Goal: Task Accomplishment & Management: Use online tool/utility

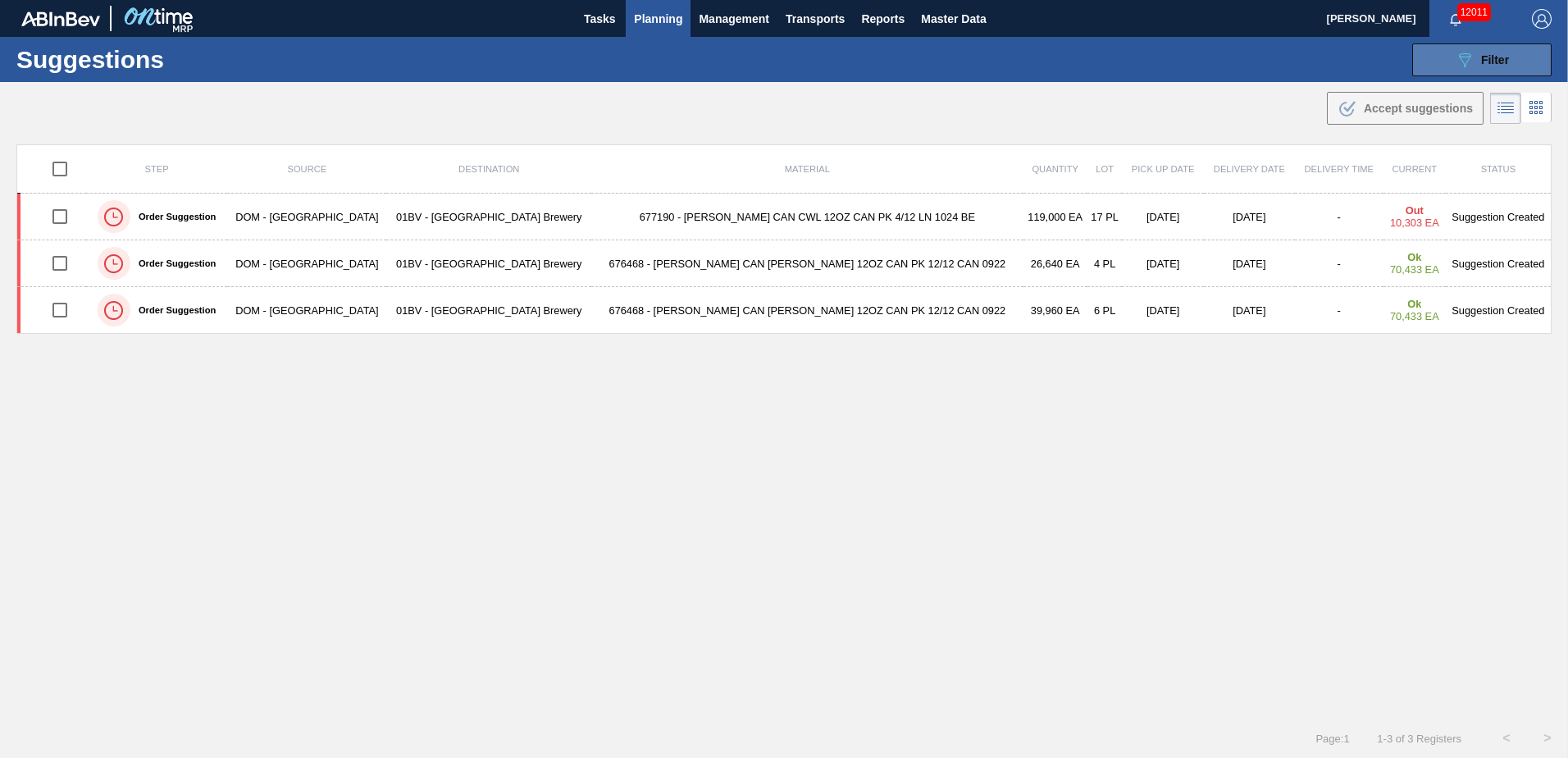
click at [1464, 54] on icon "089F7B8B-B2A5-4AFE-B5C0-19BA573D28AC" at bounding box center [1465, 60] width 19 height 19
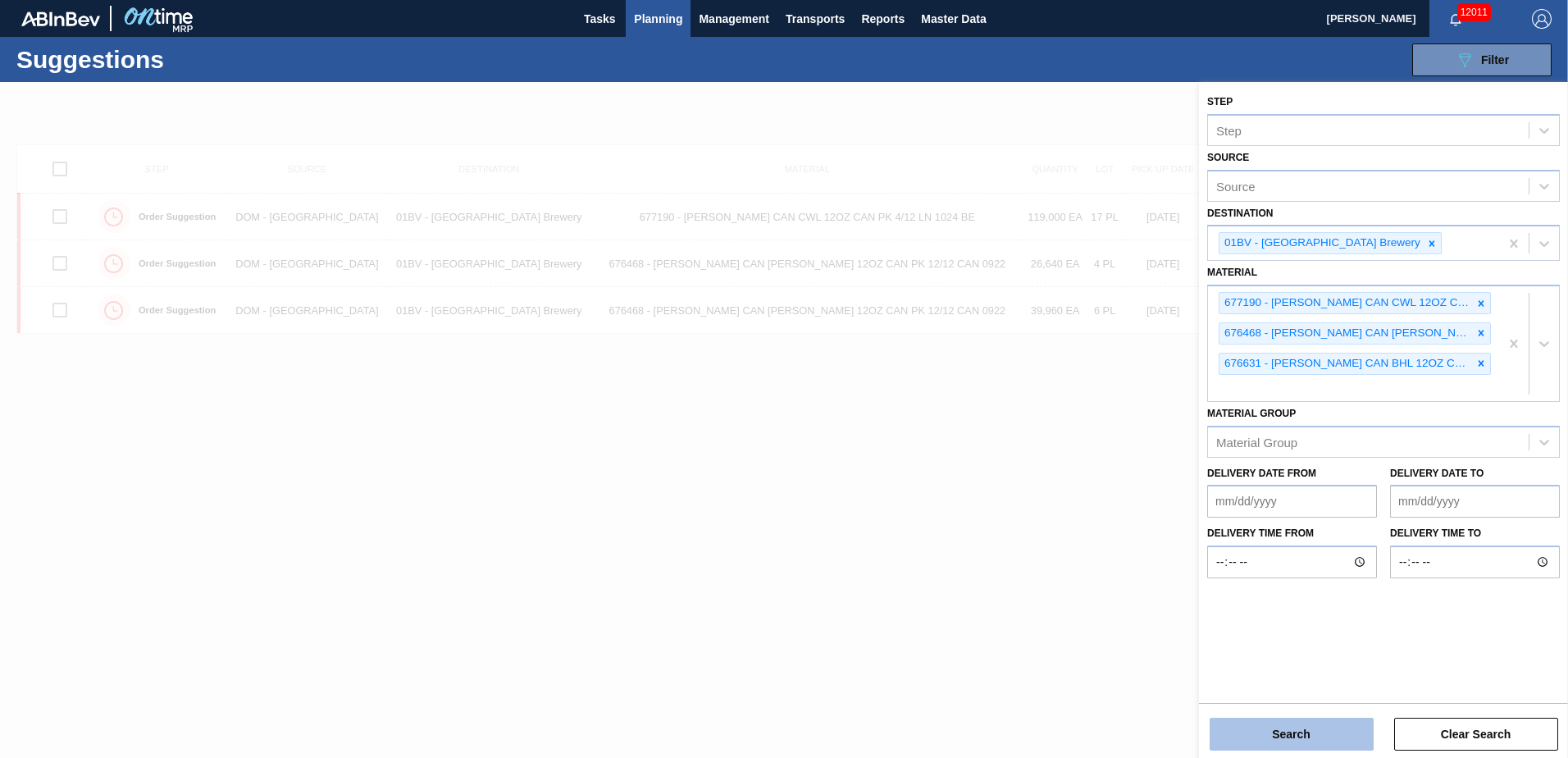
click at [1294, 746] on button "Search" at bounding box center [1292, 734] width 164 height 33
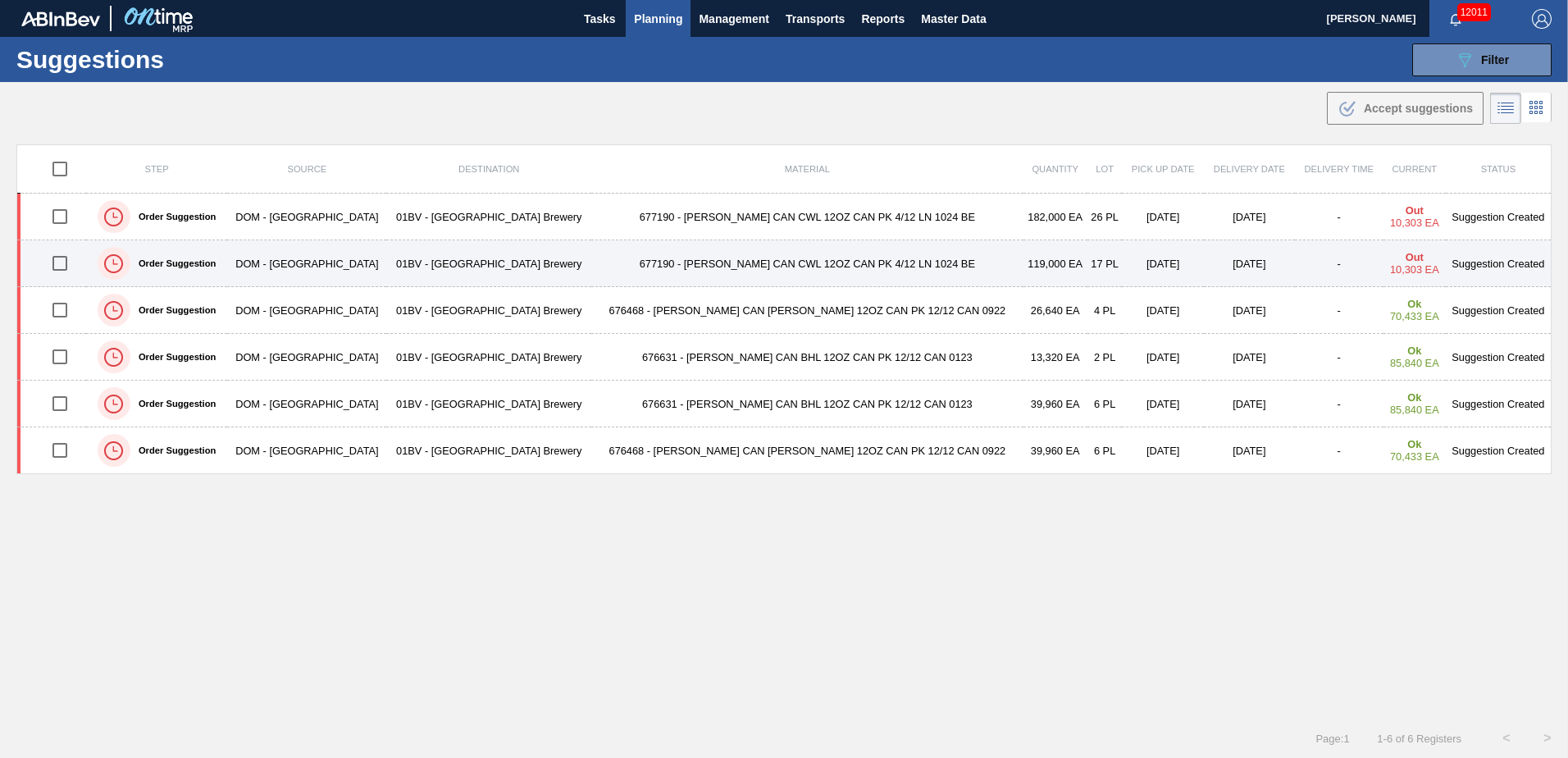
click at [724, 255] on td "677190 - [PERSON_NAME] CAN CWL 12OZ CAN PK 4/12 LN 1024 BE" at bounding box center [806, 264] width 432 height 46
click at [63, 266] on input "checkbox" at bounding box center [60, 264] width 35 height 35
checkbox input "true"
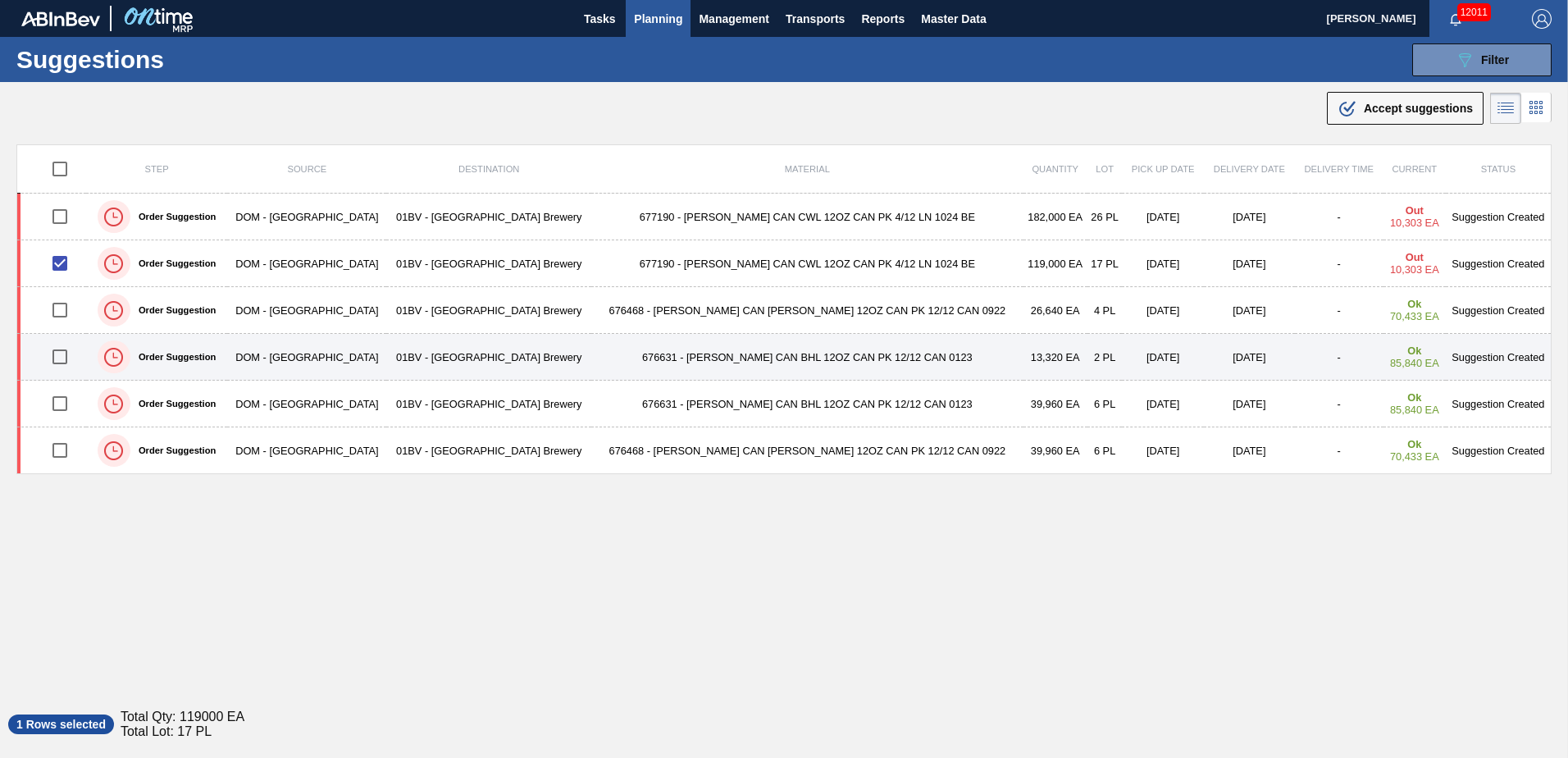
click at [65, 357] on input "checkbox" at bounding box center [60, 357] width 35 height 35
checkbox input "true"
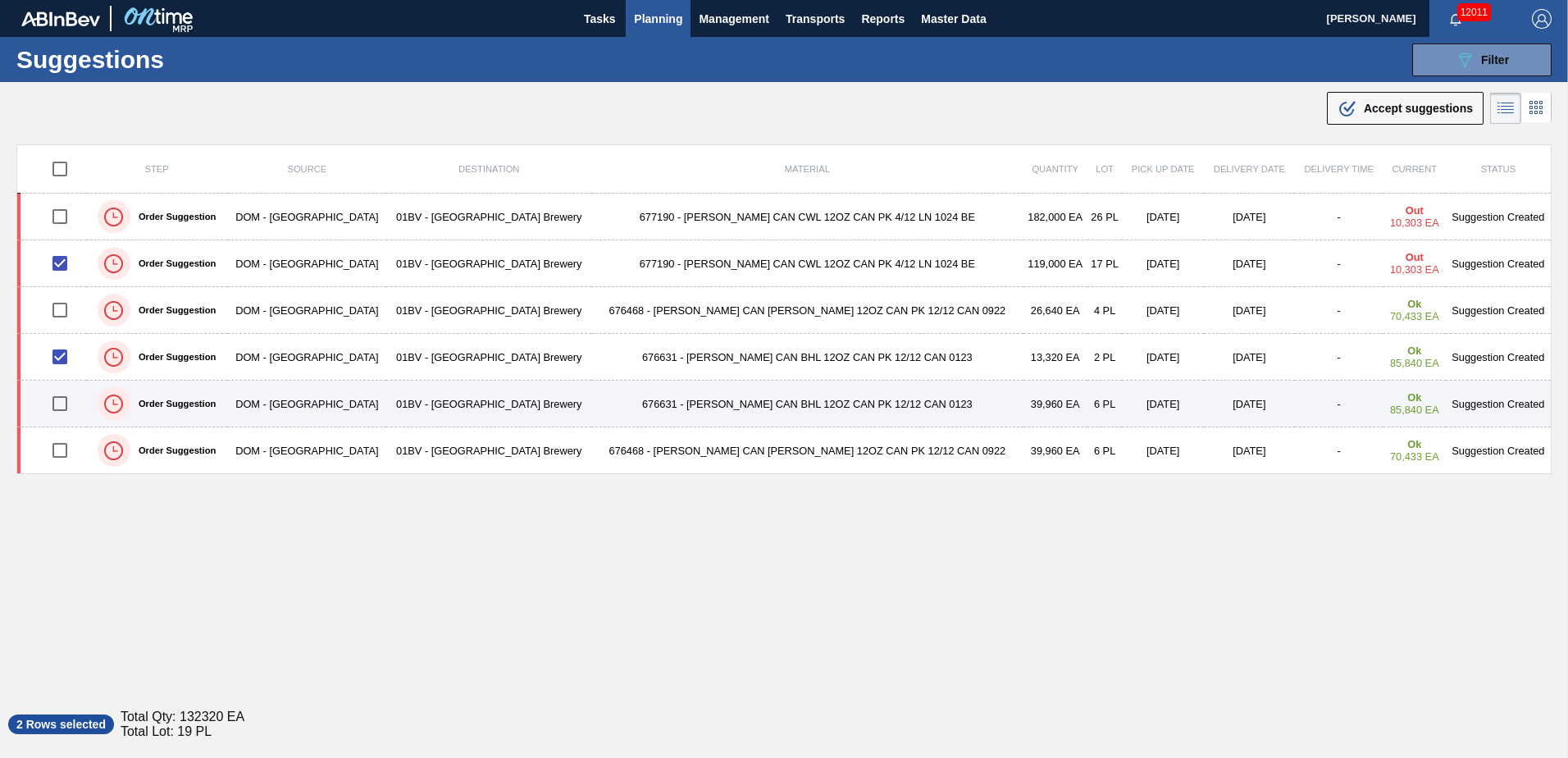
click at [62, 402] on input "checkbox" at bounding box center [60, 404] width 35 height 35
checkbox input "true"
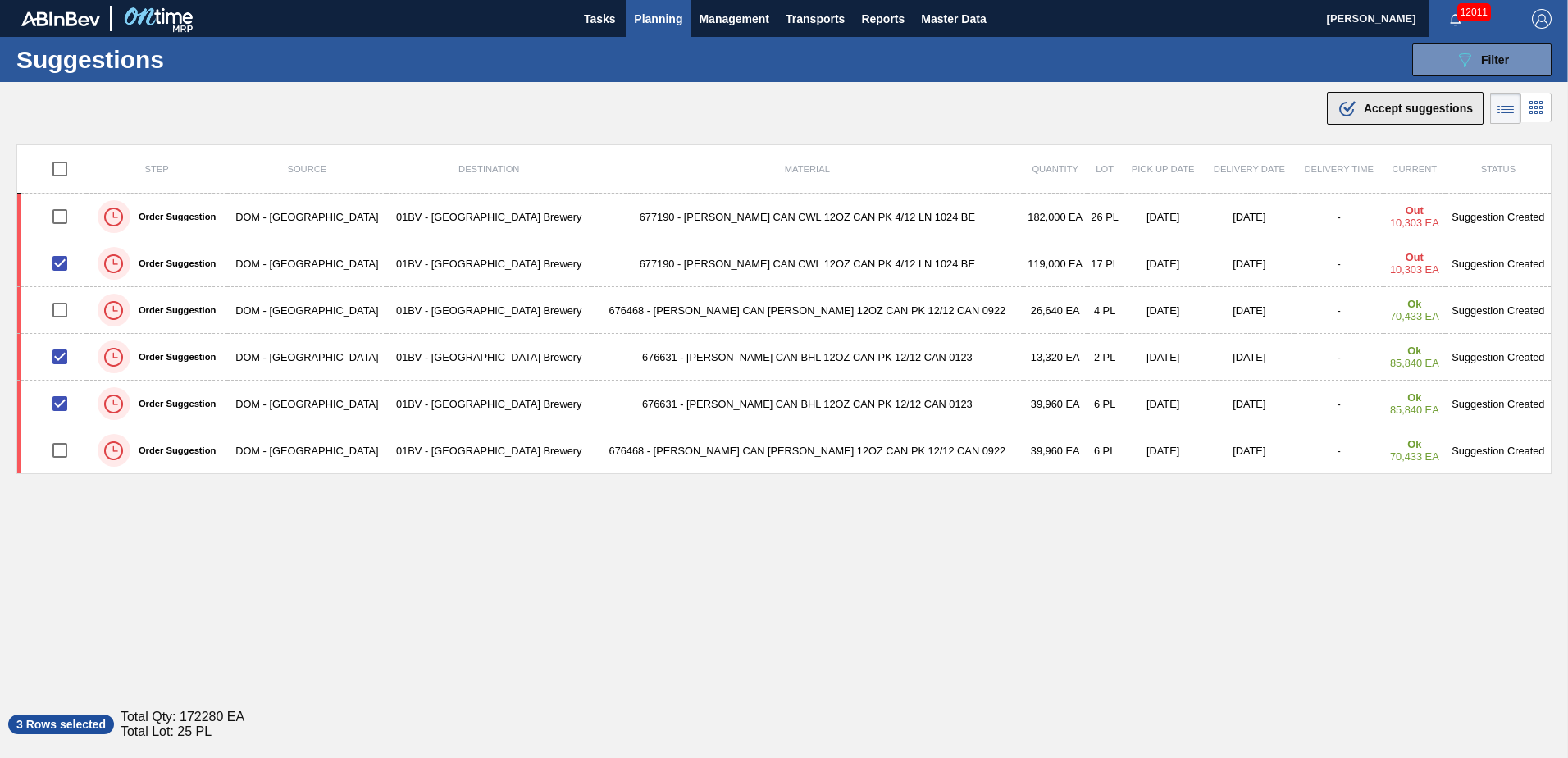
click at [1372, 106] on span "Accept suggestions" at bounding box center [1418, 108] width 109 height 14
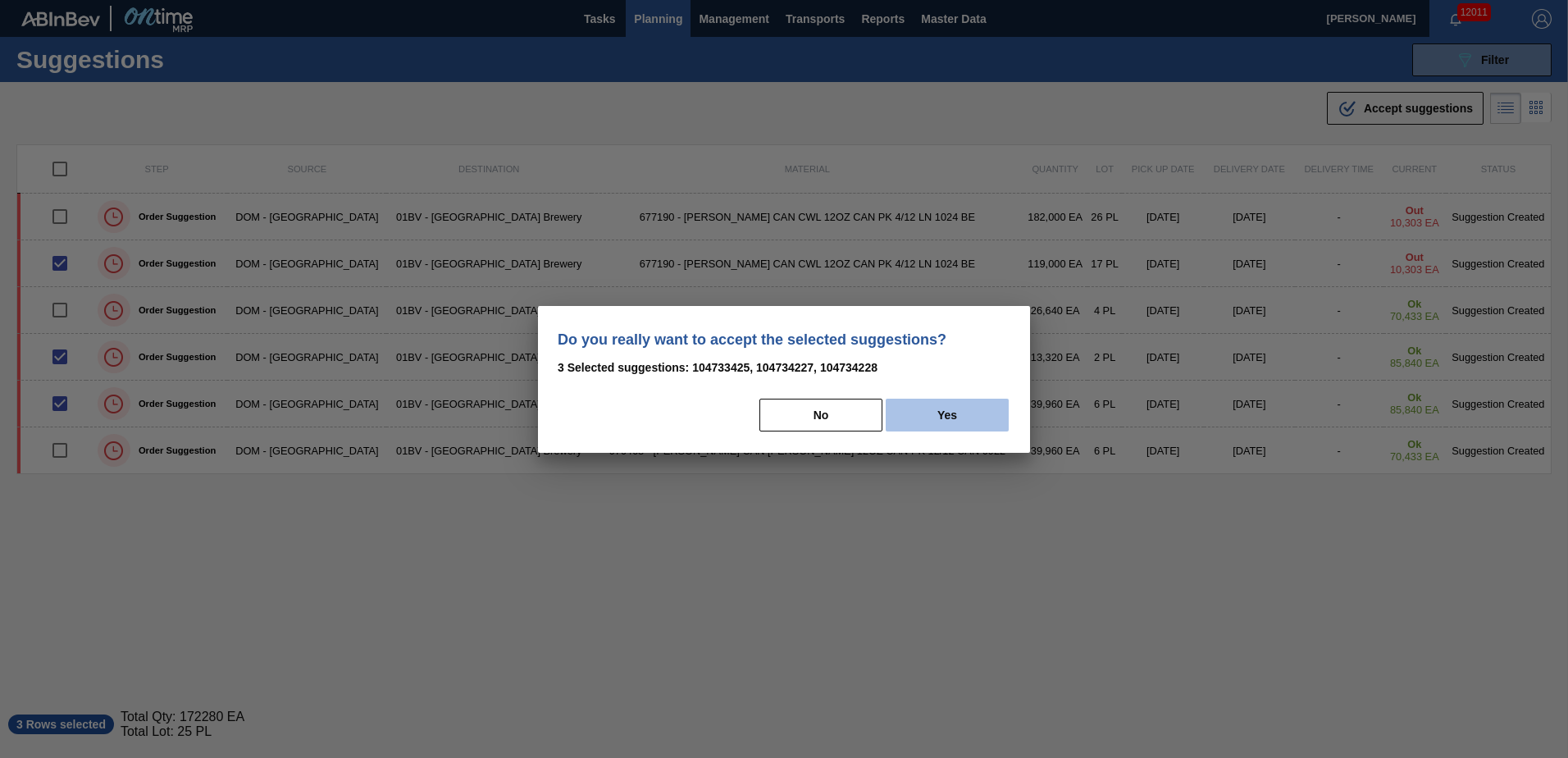
click at [935, 413] on button "Yes" at bounding box center [946, 415] width 123 height 33
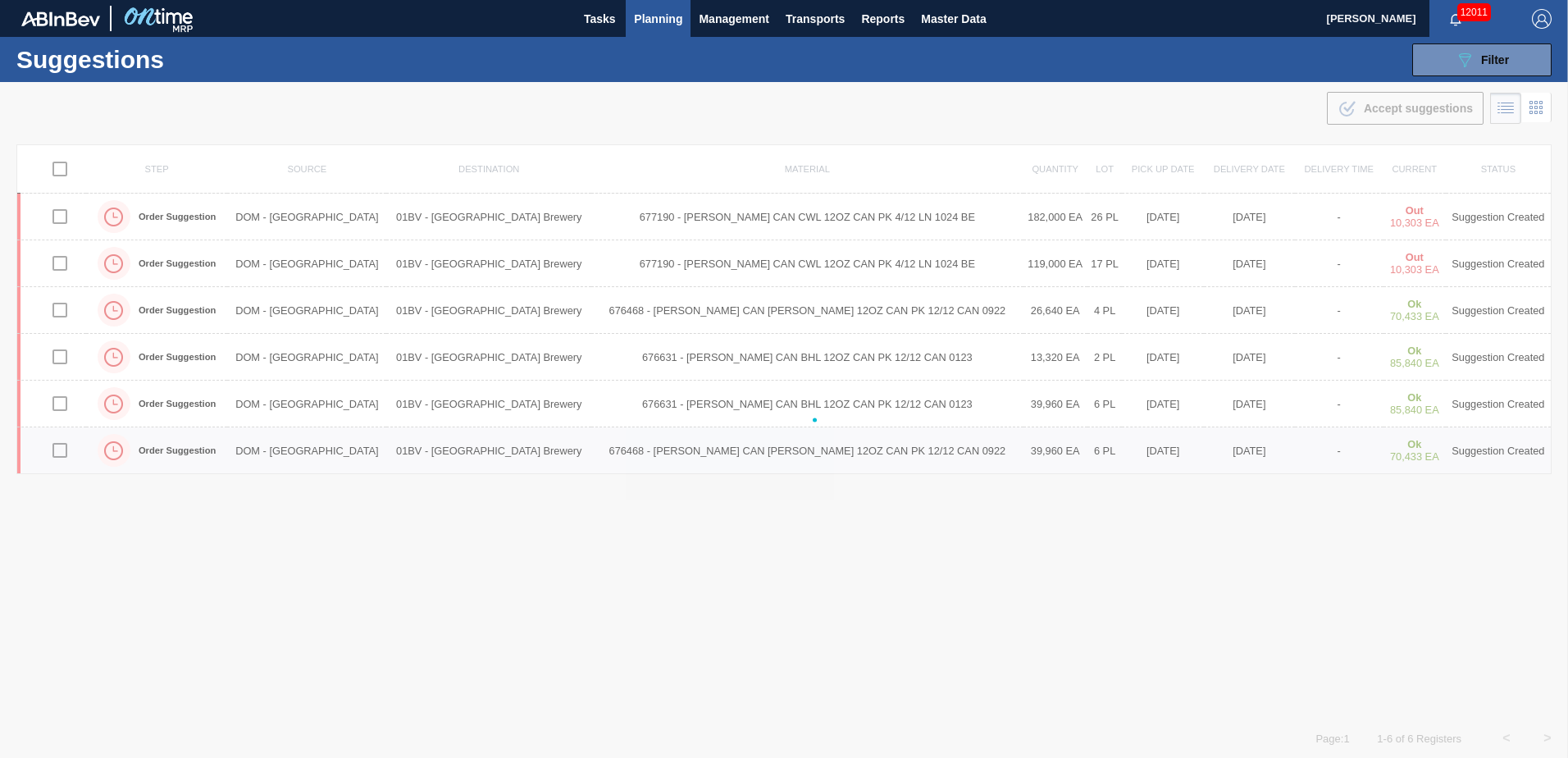
checkbox input "false"
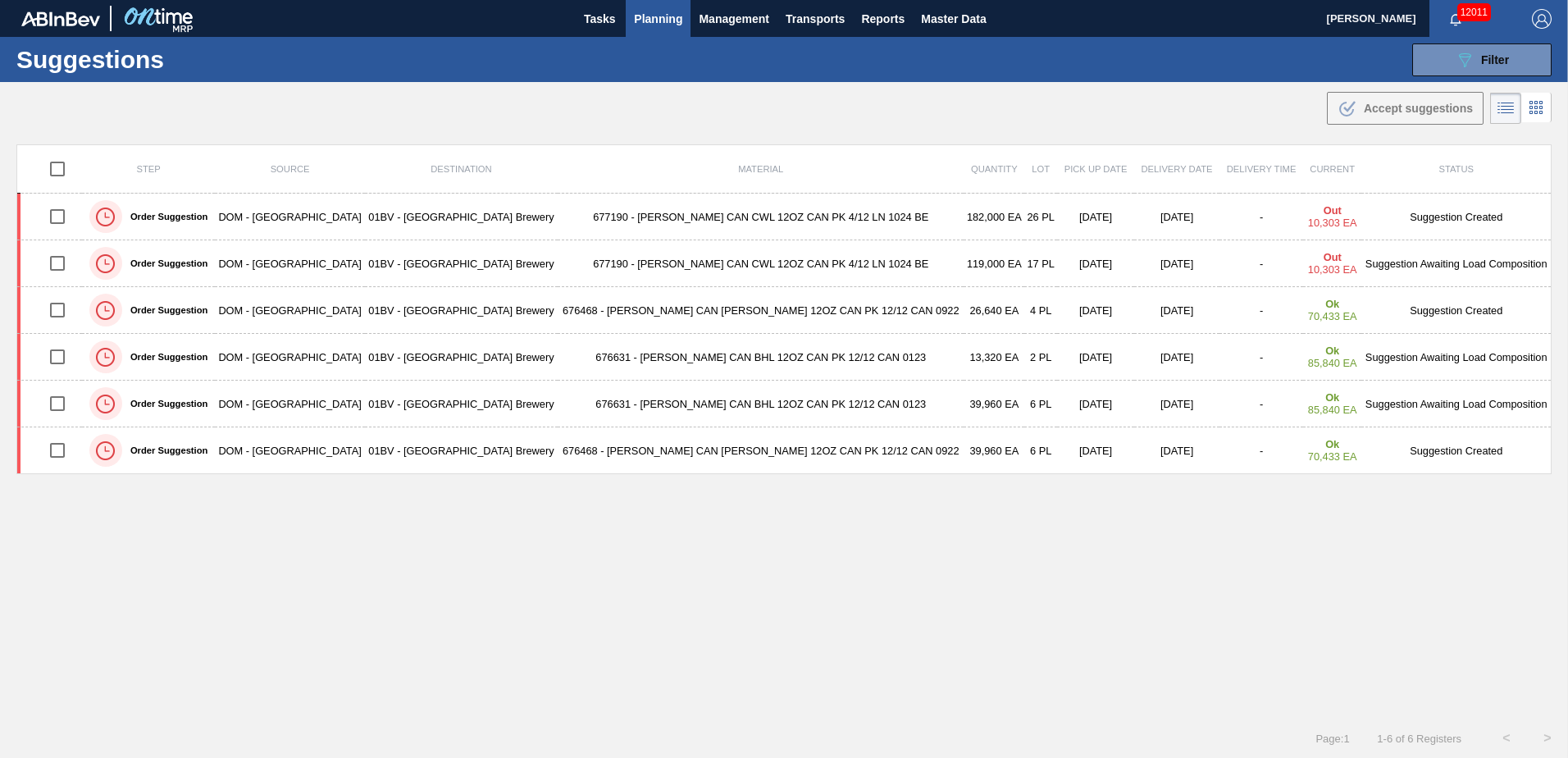
click at [639, 19] on span "Planning" at bounding box center [658, 18] width 48 height 19
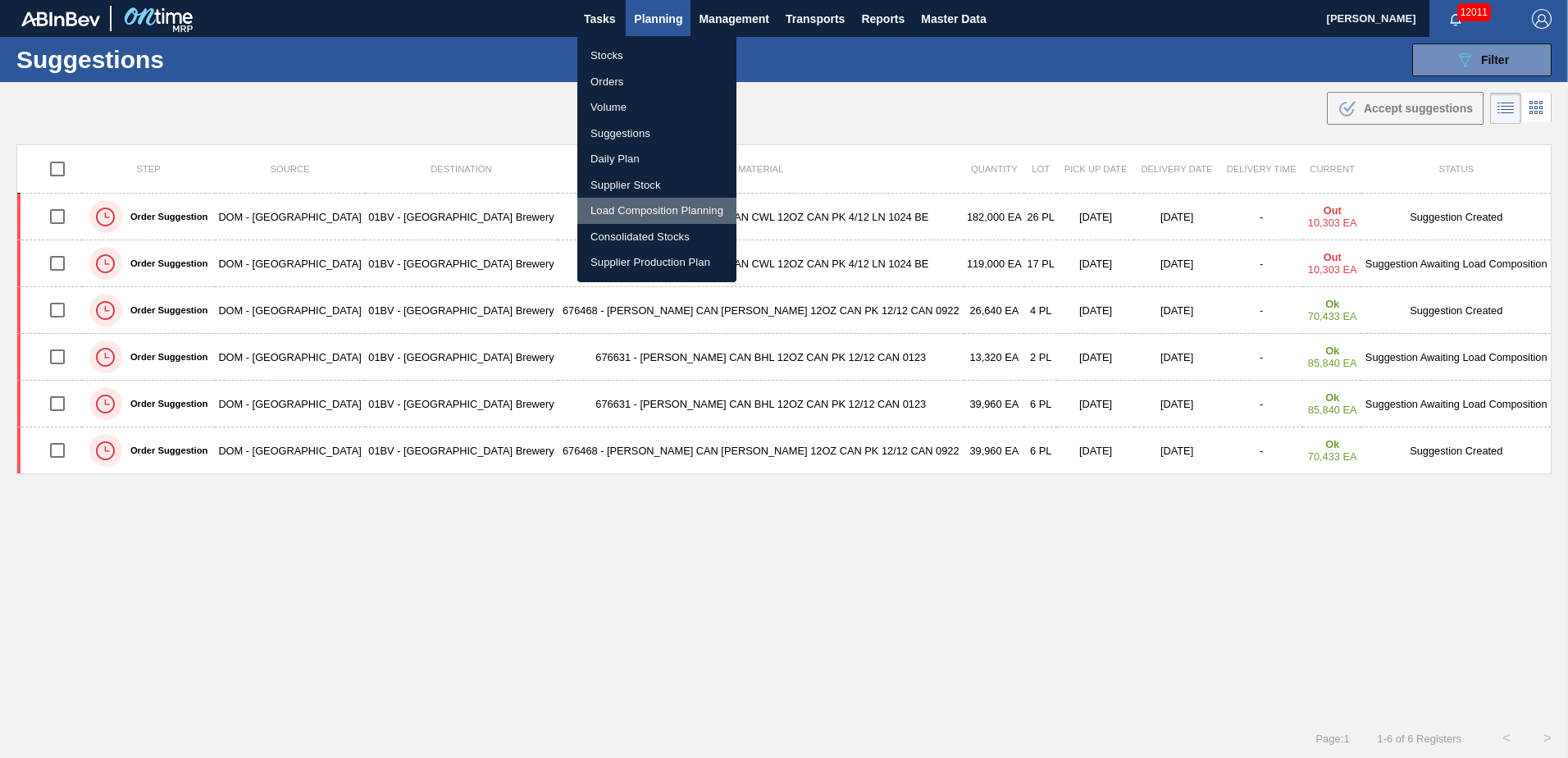
click at [630, 209] on li "Load Composition Planning" at bounding box center [657, 211] width 159 height 26
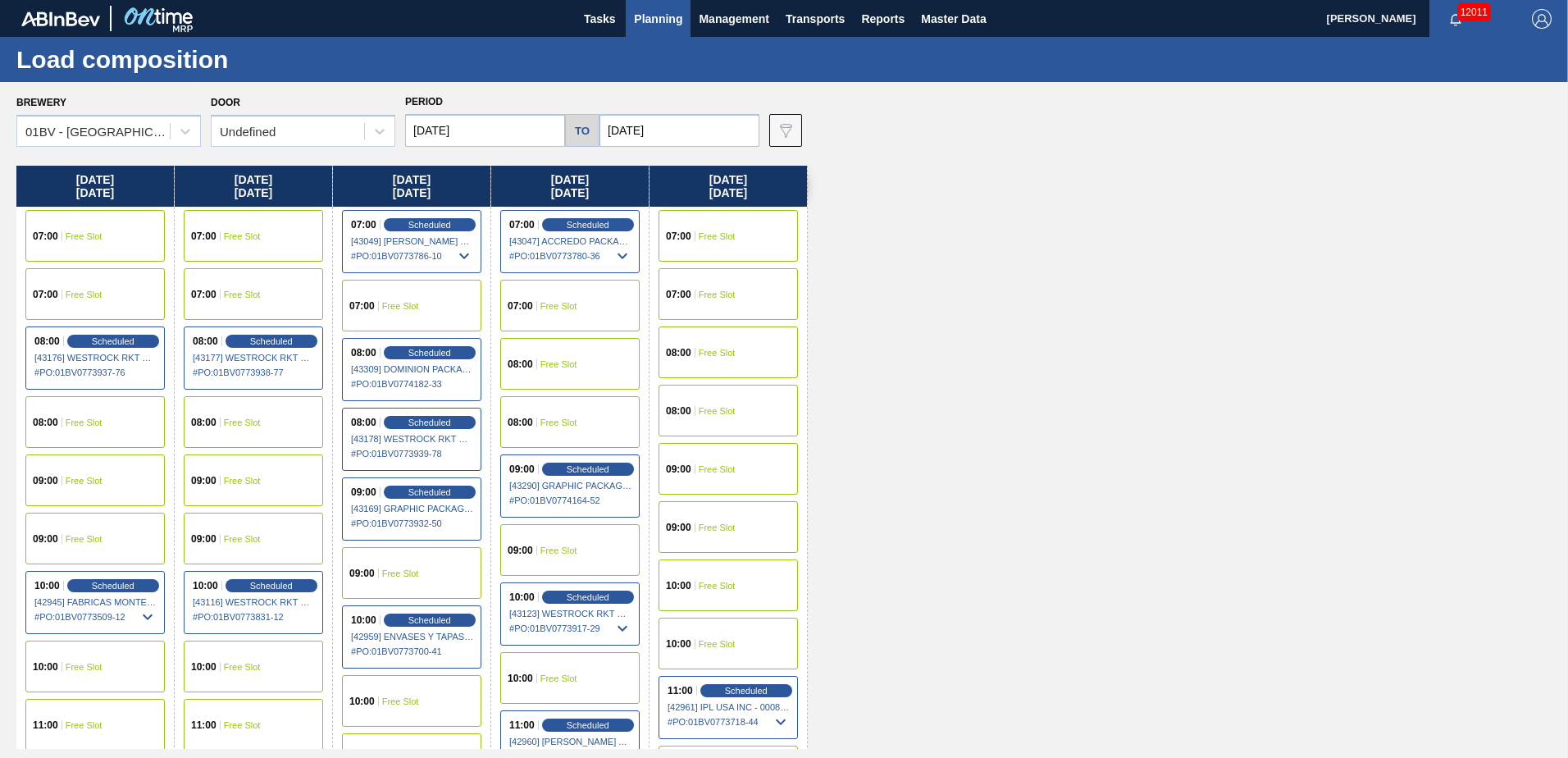
click at [229, 420] on span "Free Slot" at bounding box center [242, 422] width 37 height 10
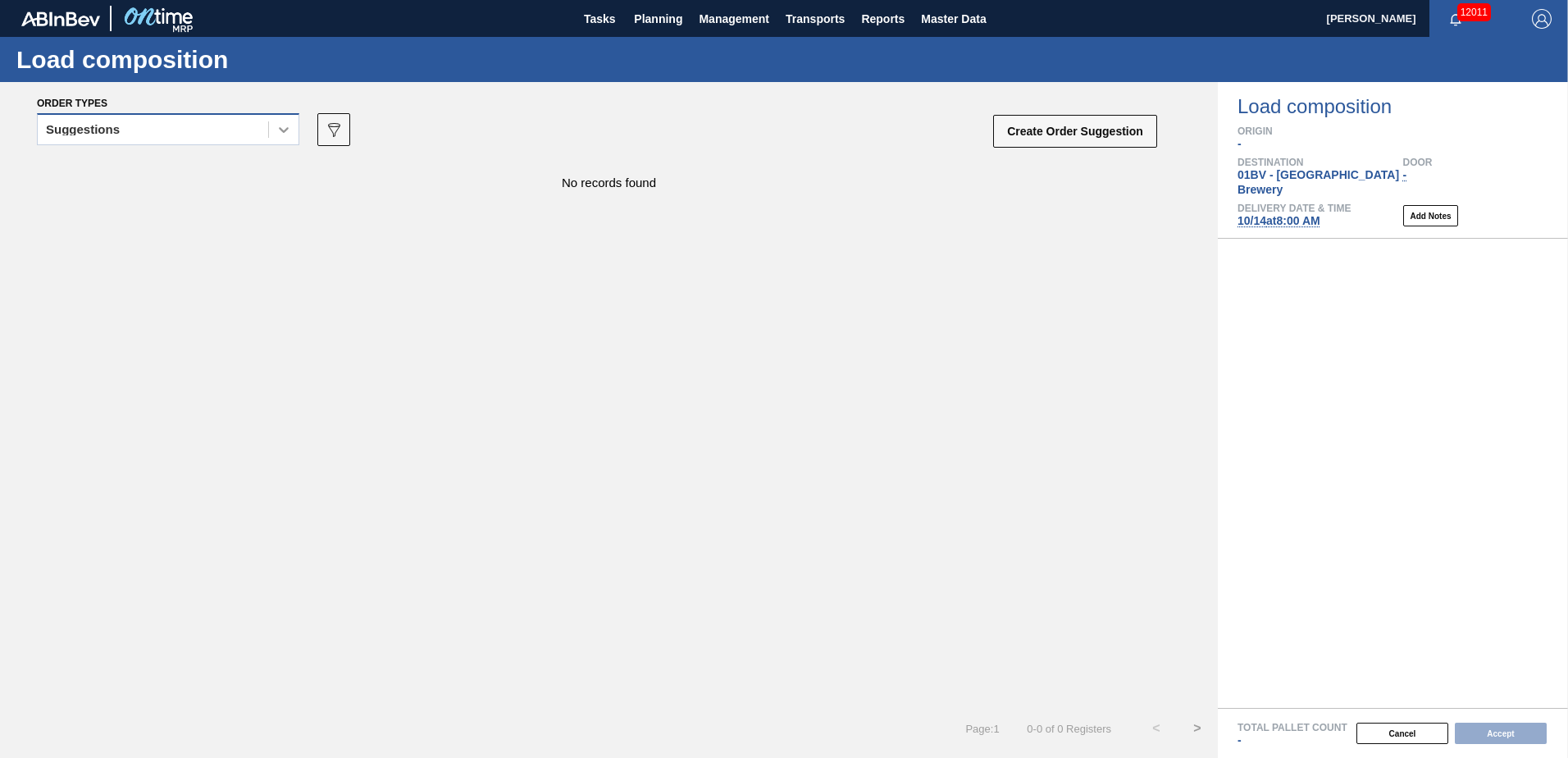
click at [290, 131] on icon at bounding box center [283, 129] width 16 height 16
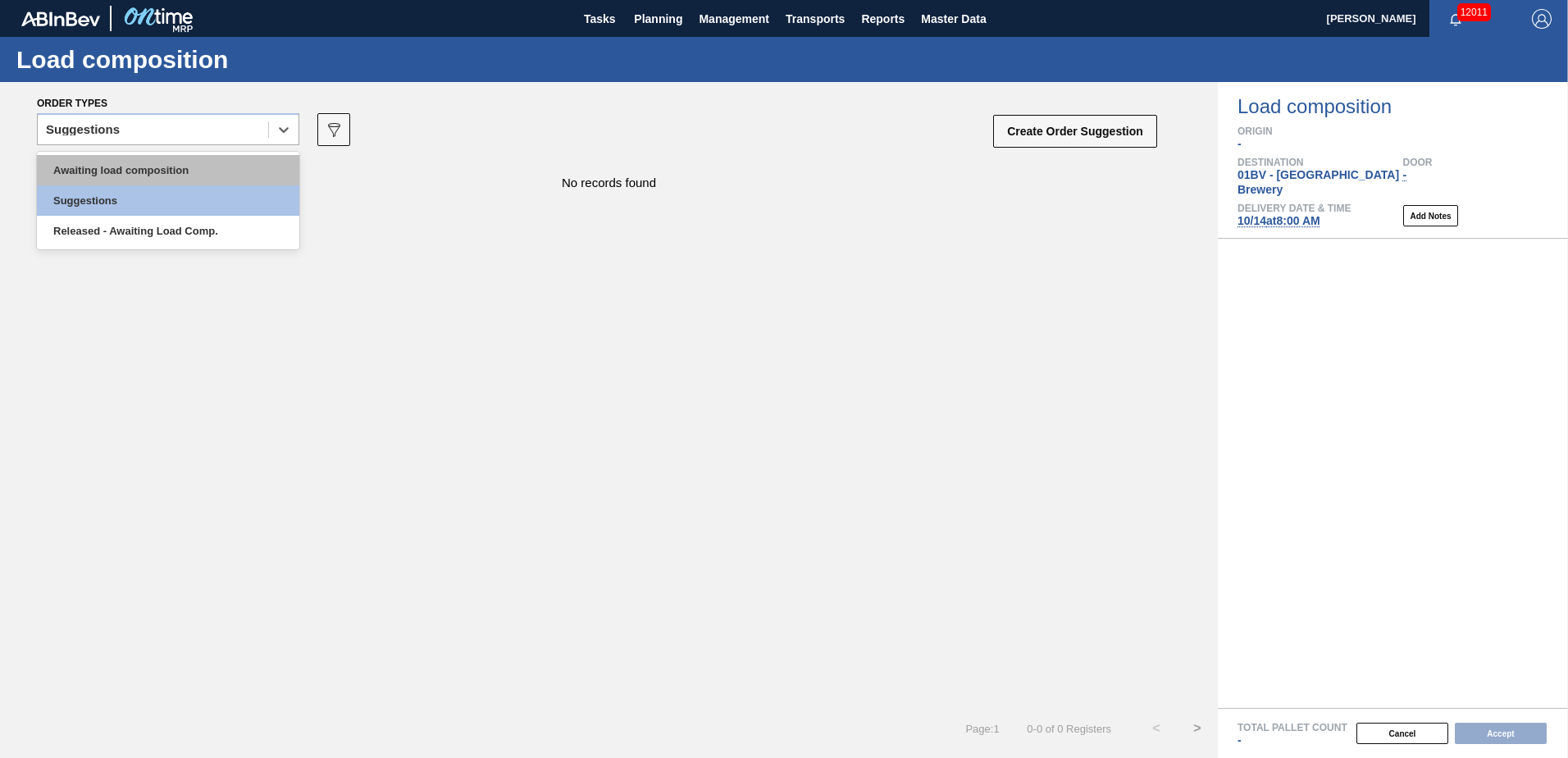
click at [212, 171] on div "Awaiting load composition" at bounding box center [168, 170] width 263 height 30
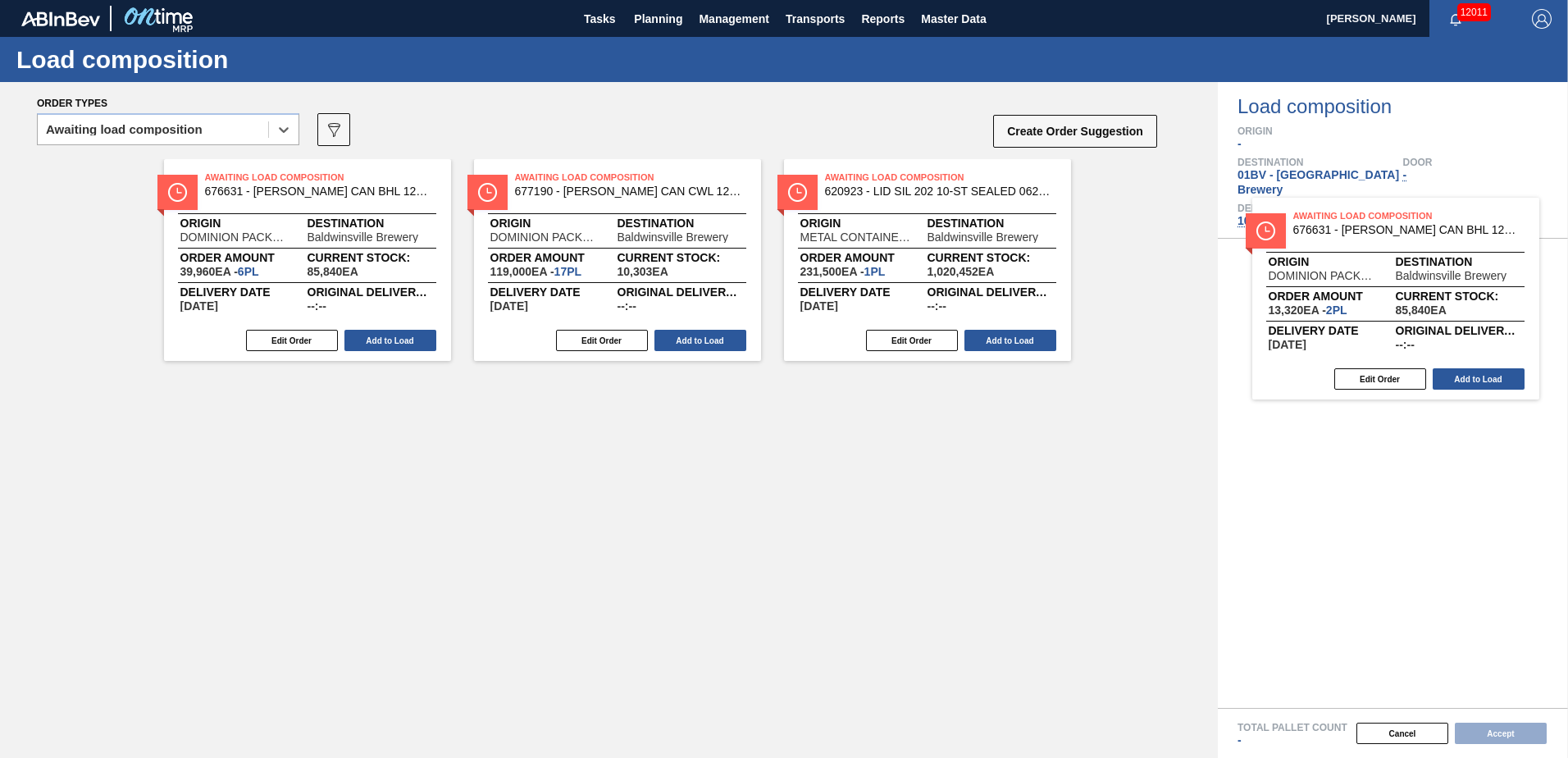
drag, startPoint x: 531, startPoint y: 196, endPoint x: 1359, endPoint y: 242, distance: 829.3
click at [1359, 242] on div "Order types option Awaiting load composition, selected. Select is focused ,type…" at bounding box center [784, 420] width 1568 height 676
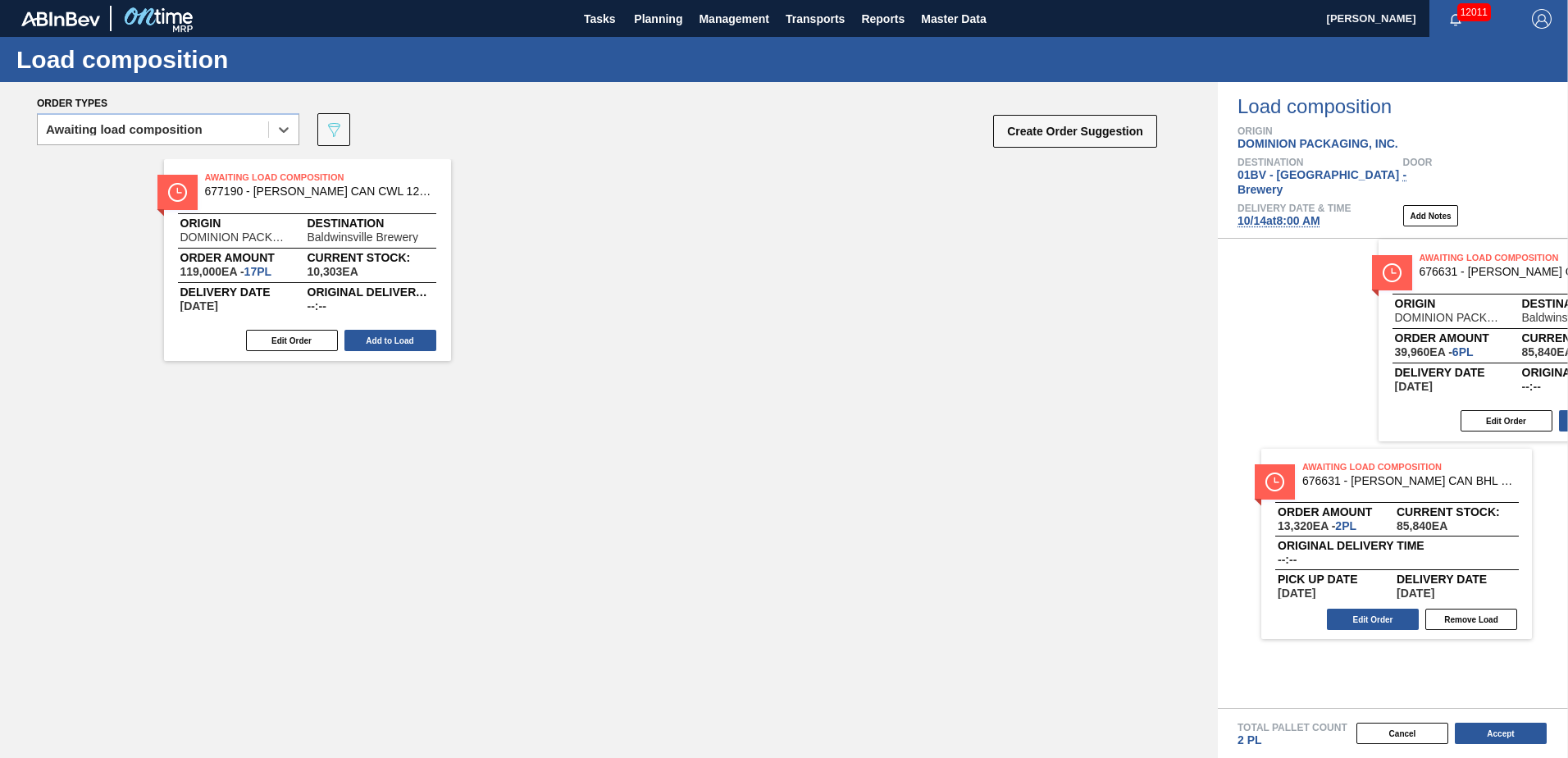
drag, startPoint x: 245, startPoint y: 193, endPoint x: 1473, endPoint y: 273, distance: 1230.6
click at [1473, 273] on div "Order types option Awaiting load composition, selected. Select is focused ,type…" at bounding box center [784, 420] width 1568 height 676
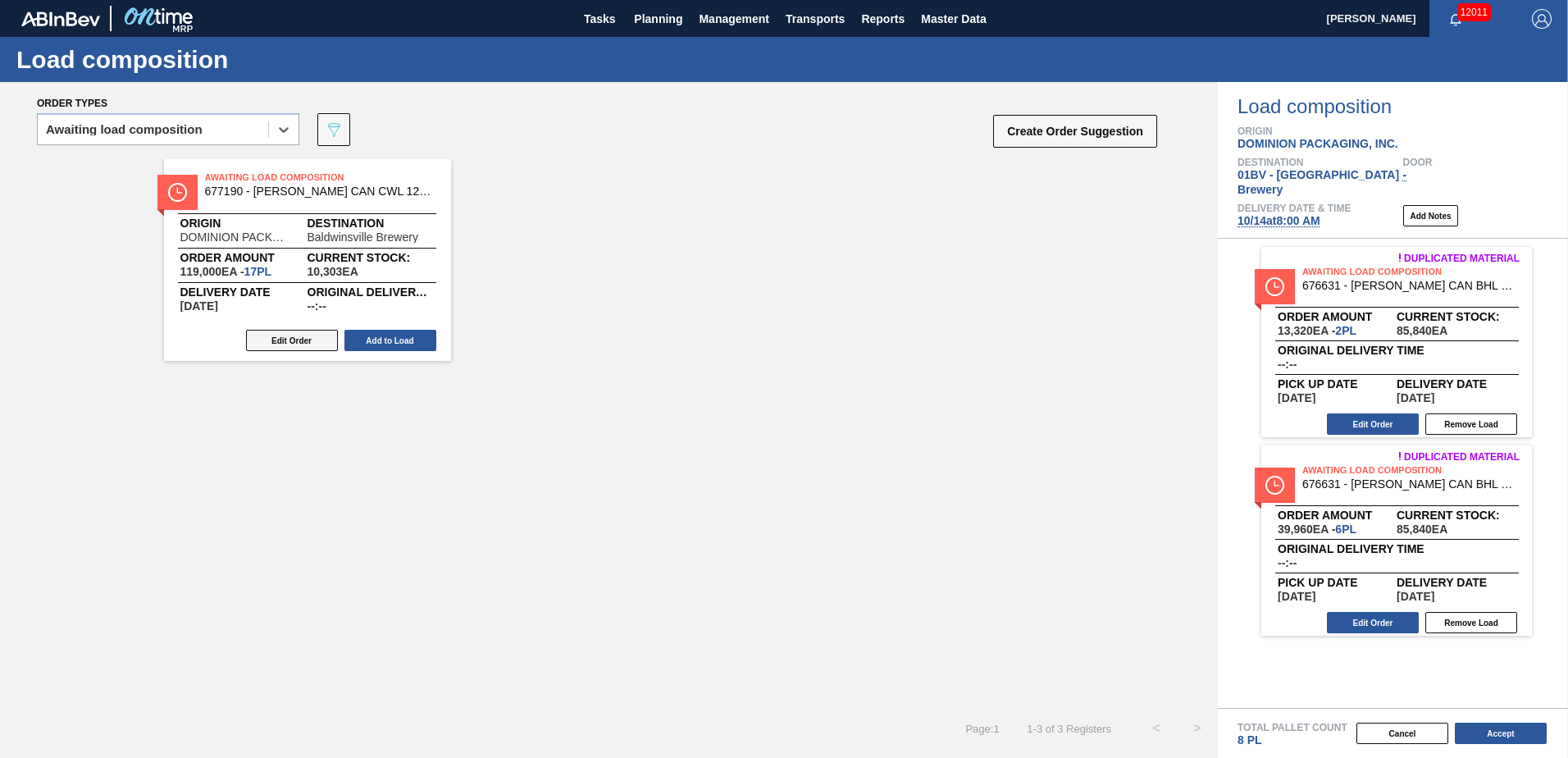
click at [284, 338] on button "Edit Order" at bounding box center [292, 340] width 92 height 21
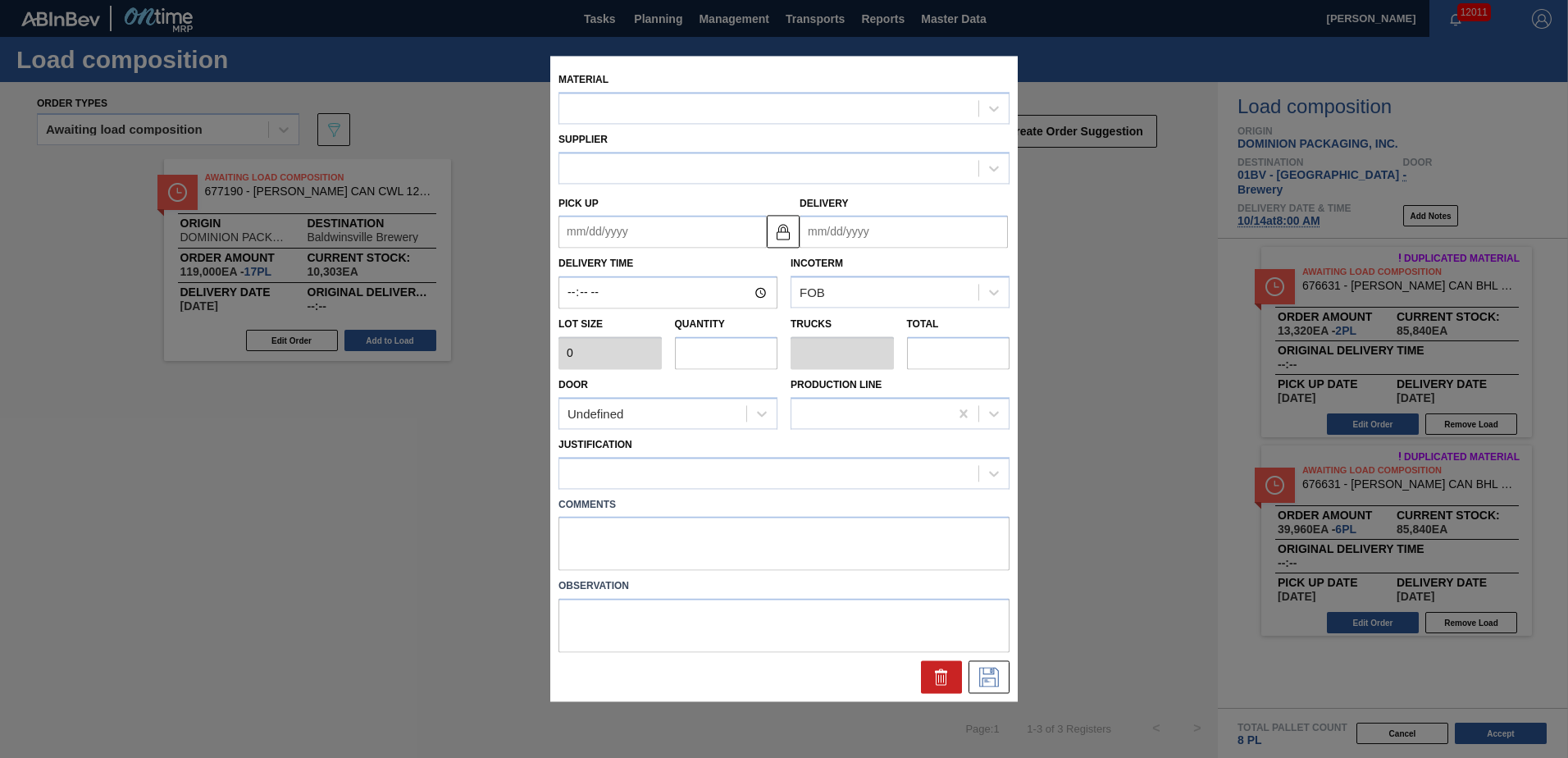
type input "7,000"
type input "17"
type input "0.654"
type input "119,000"
type up "[DATE]"
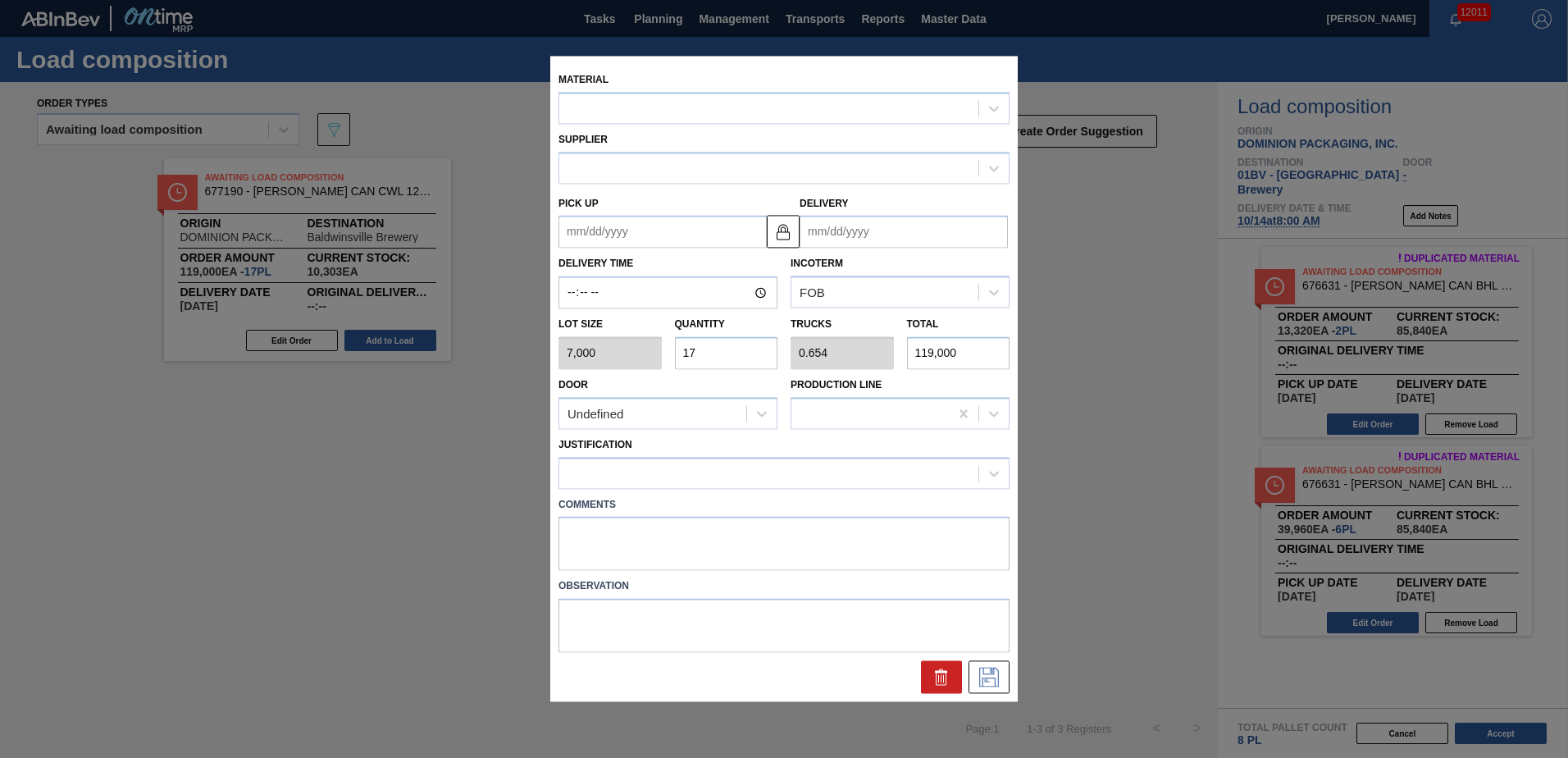
type input "[DATE]"
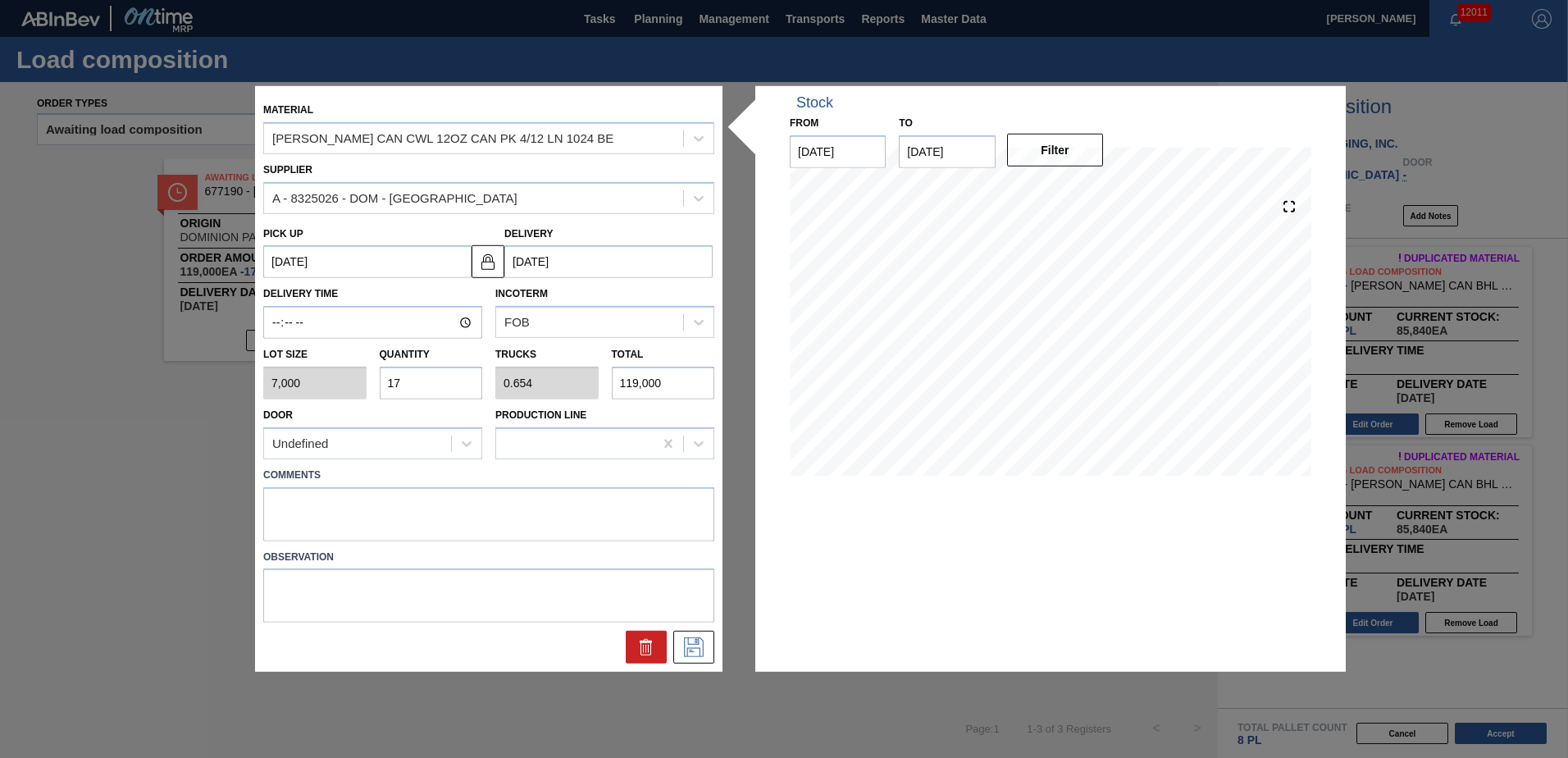
drag, startPoint x: 411, startPoint y: 380, endPoint x: 189, endPoint y: 373, distance: 222.1
click at [189, 373] on div "Material [PERSON_NAME] CAN CWL 12OZ CAN PK 4/12 LN 1024 BE Supplier A - 8325026…" at bounding box center [784, 379] width 1568 height 758
type input "1"
type input "0.038"
type input "7,000"
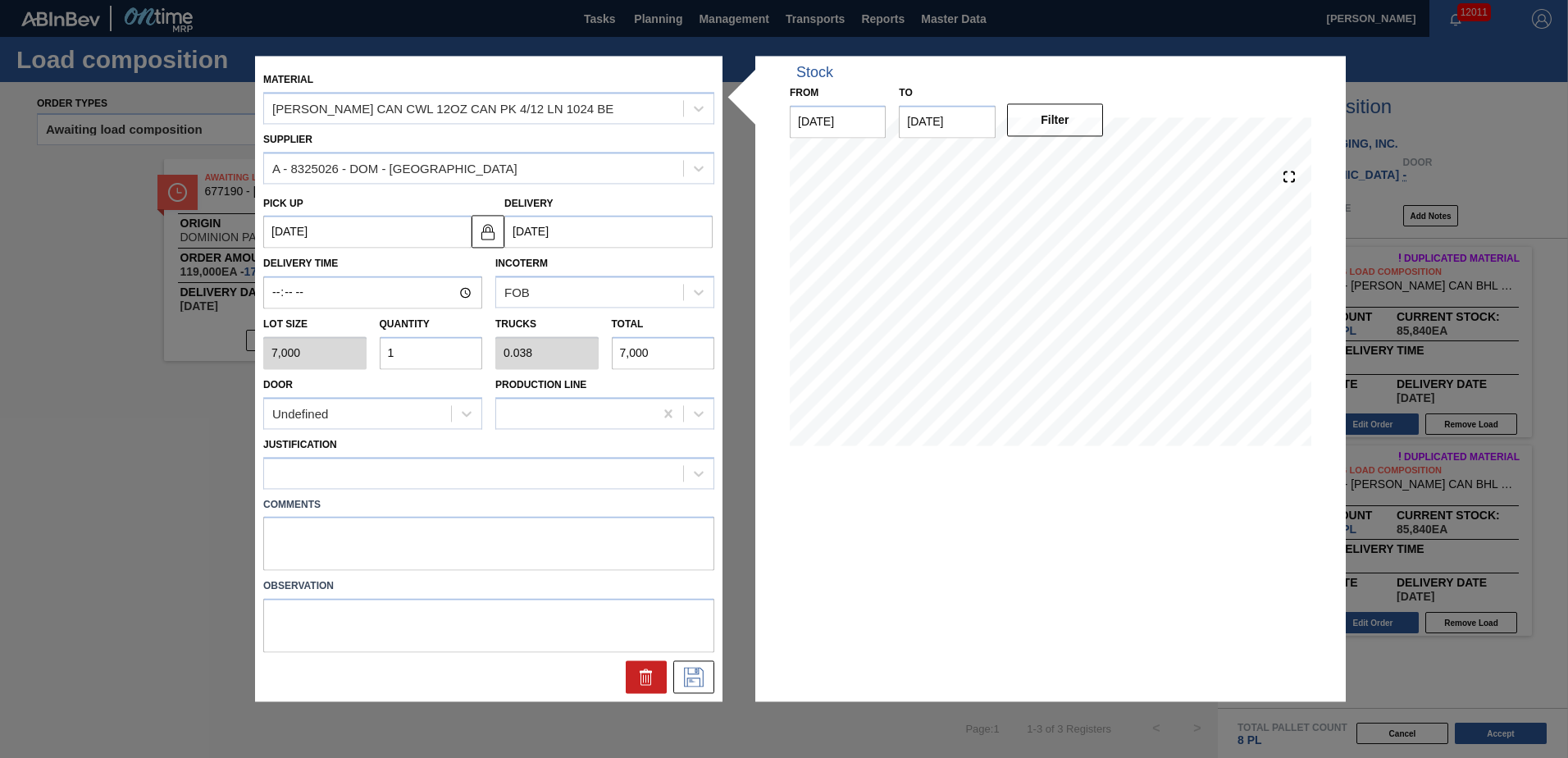
type input "18"
type input "0.692"
type input "126,000"
type input "18"
click at [694, 469] on icon at bounding box center [698, 473] width 16 height 16
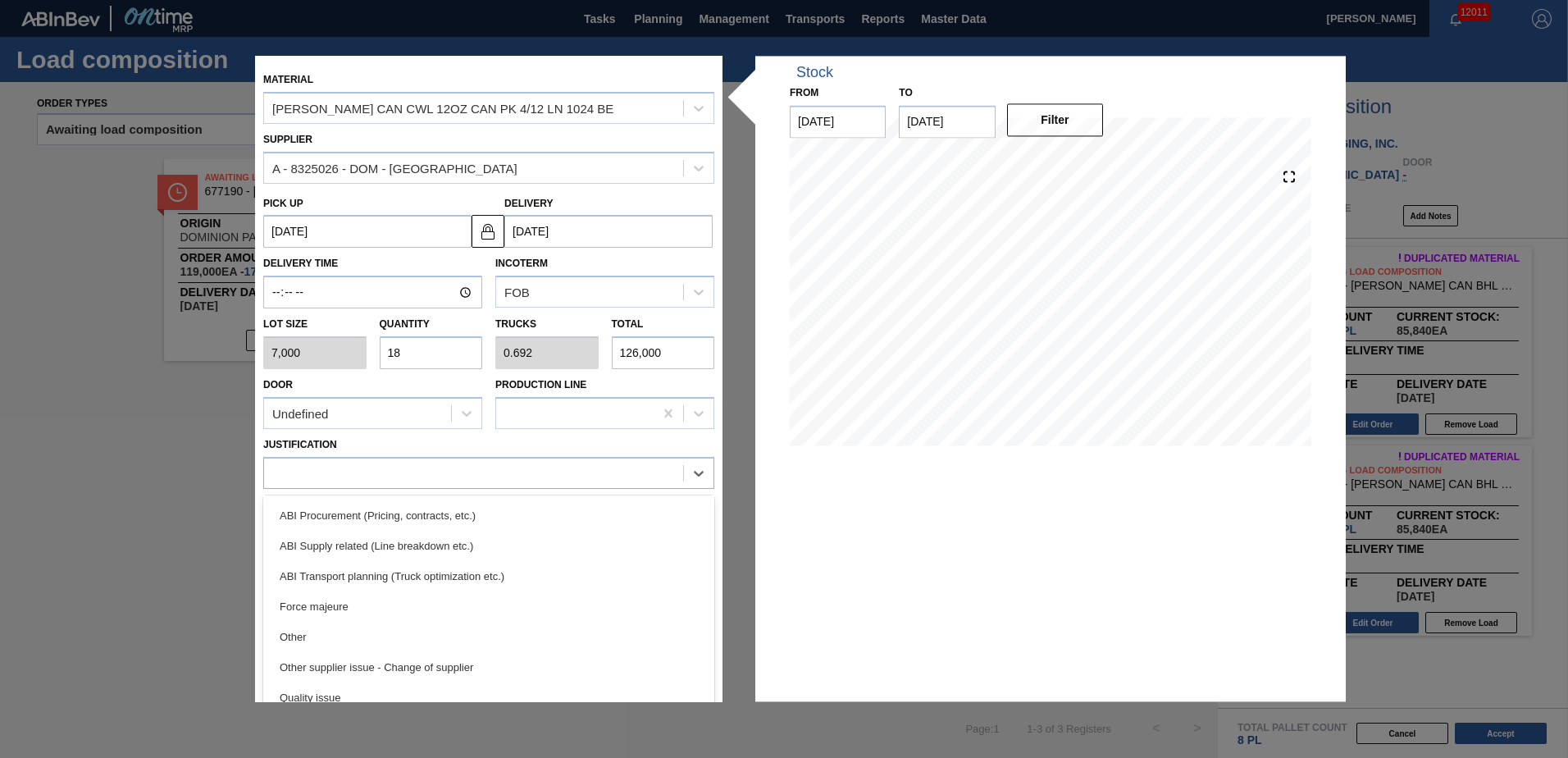
scroll to position [220, 0]
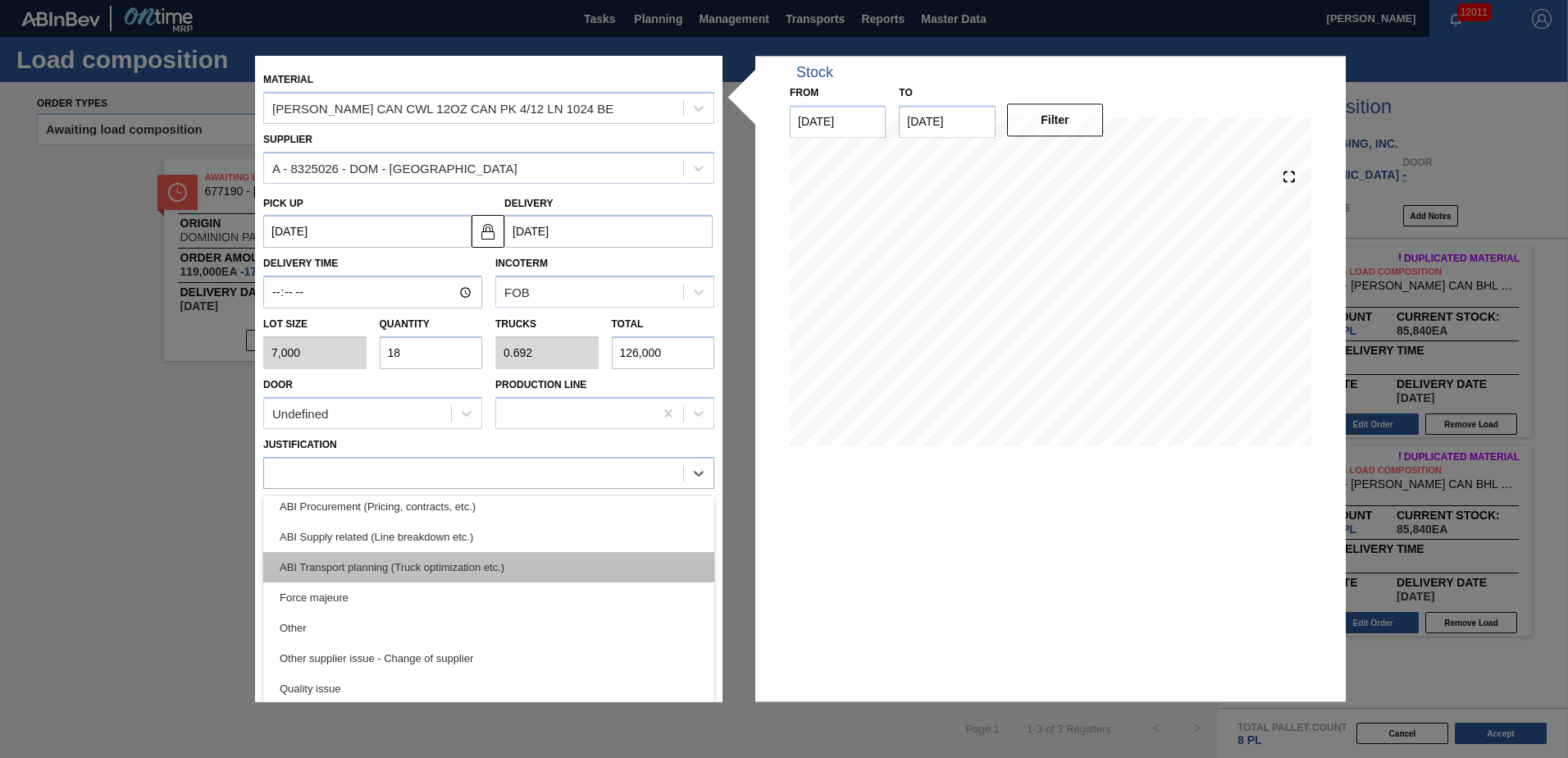
click at [378, 564] on div "ABI Transport planning (Truck optimization etc.)" at bounding box center [489, 567] width 451 height 30
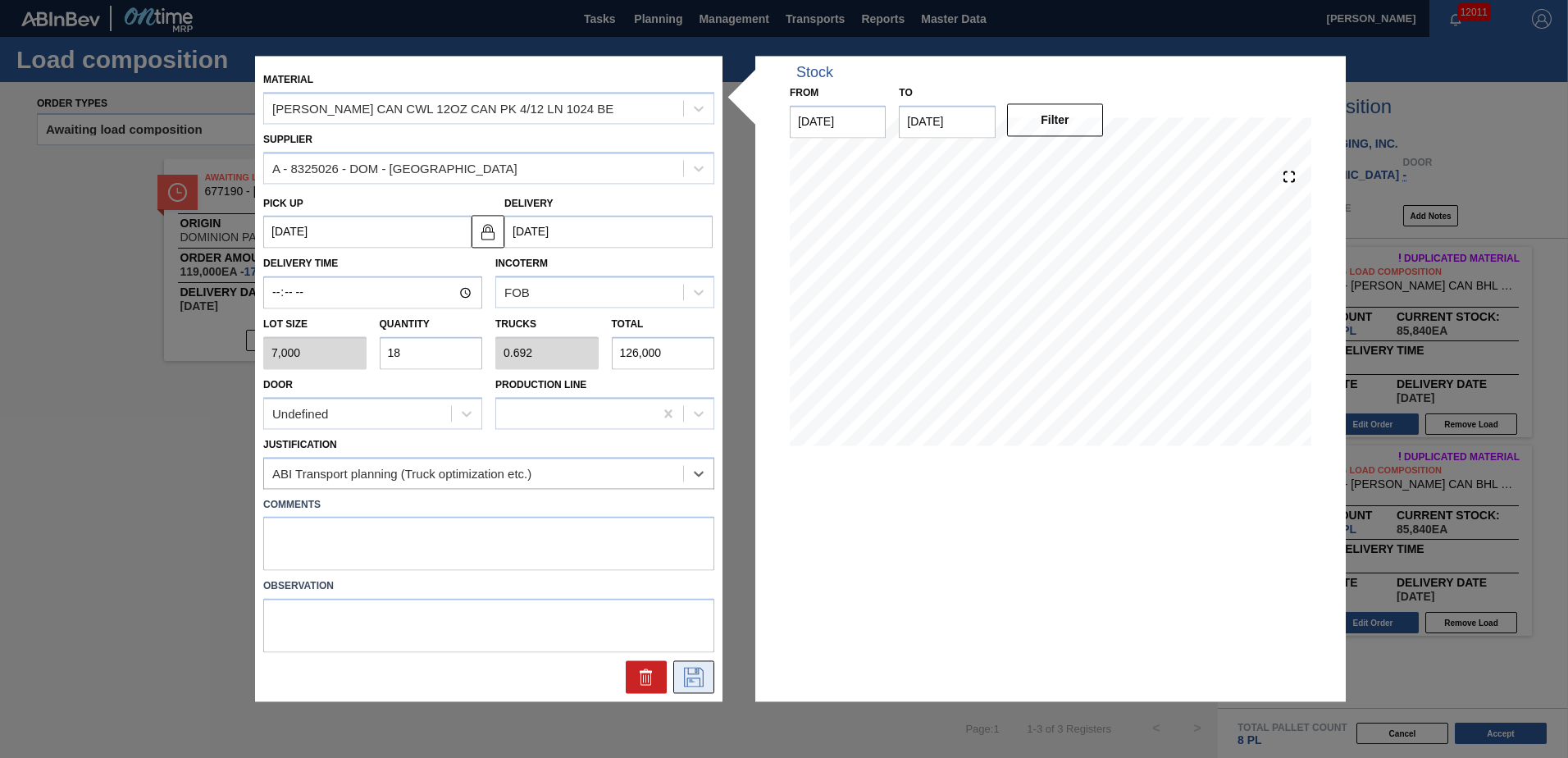
click at [689, 678] on icon at bounding box center [693, 677] width 19 height 19
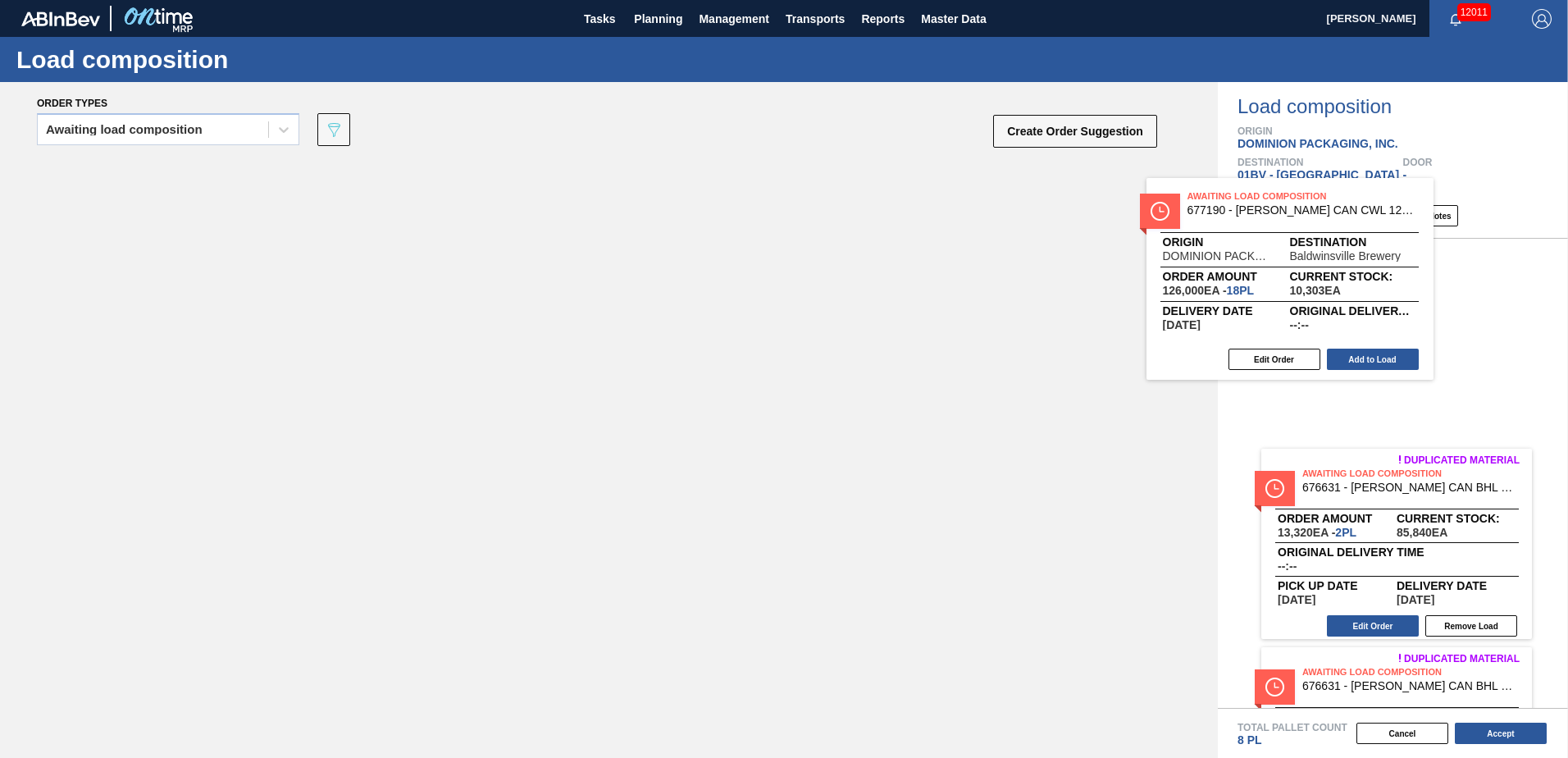
drag, startPoint x: 238, startPoint y: 193, endPoint x: 1316, endPoint y: 225, distance: 1078.5
click at [1316, 225] on div "Order types Awaiting load composition 089F7B8B-B2A5-4AFE-B5C0-19BA573D28AC Crea…" at bounding box center [784, 420] width 1568 height 676
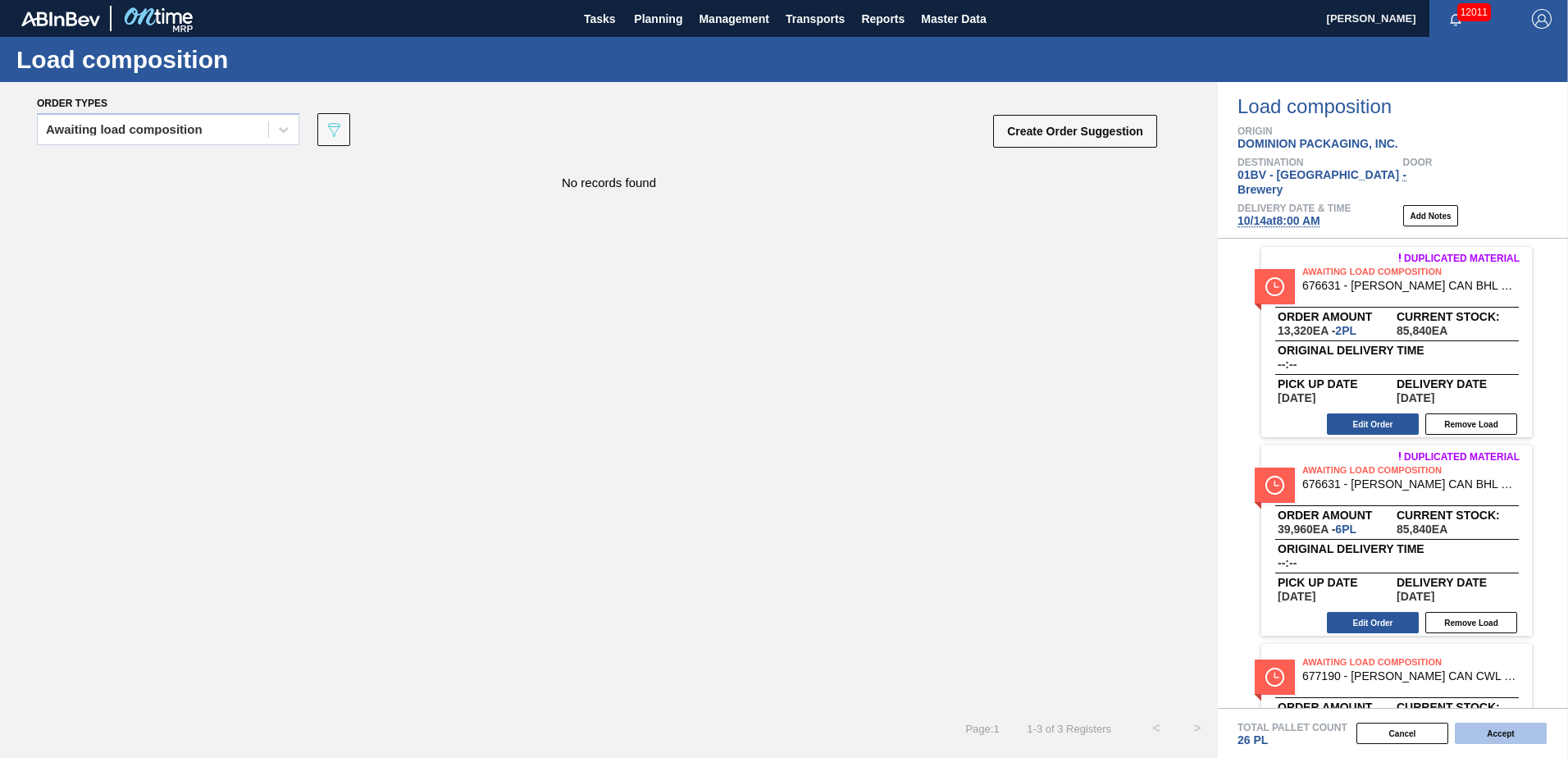
click at [1501, 730] on button "Accept" at bounding box center [1500, 733] width 92 height 21
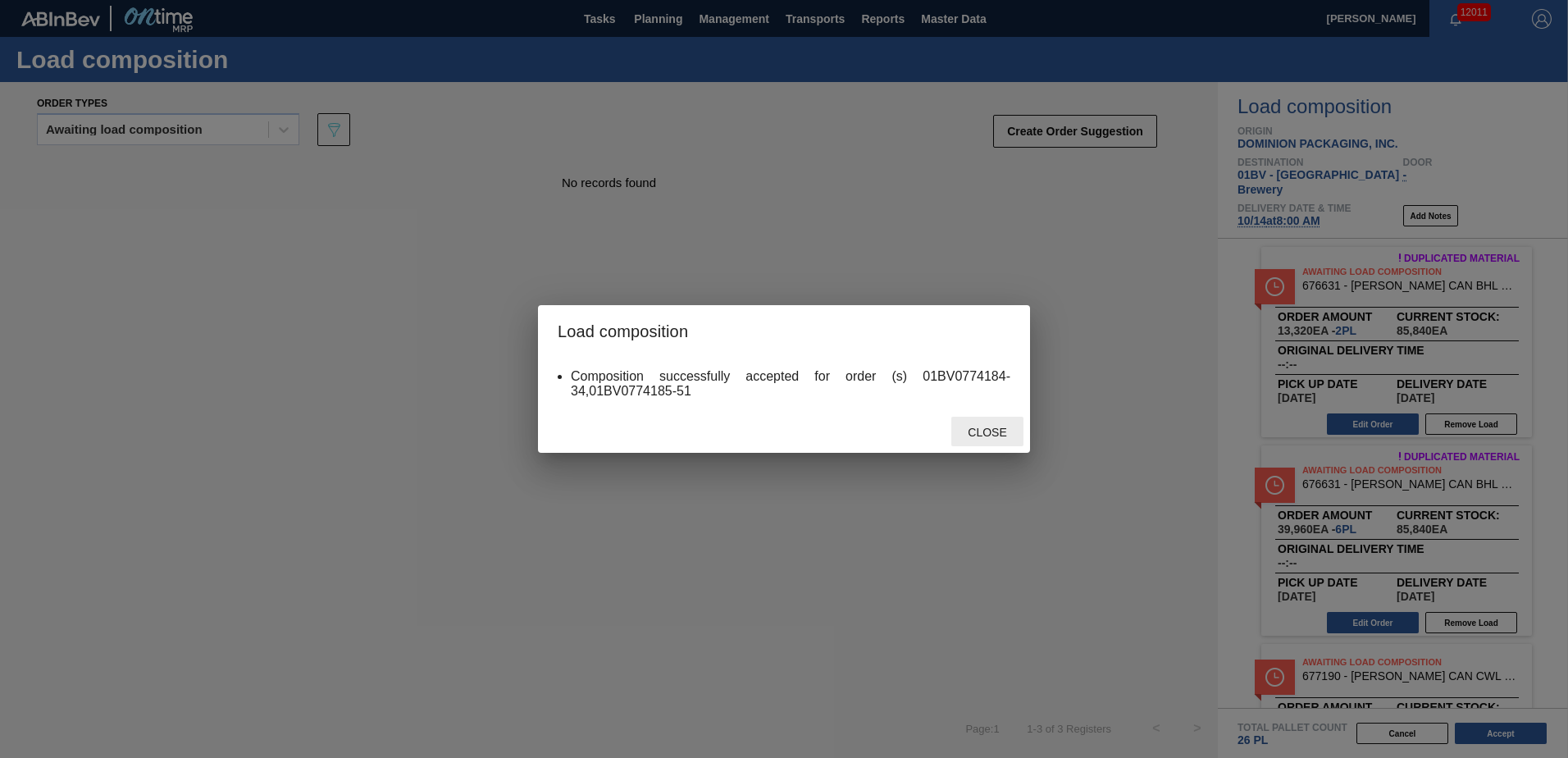
click at [988, 432] on span "Close" at bounding box center [987, 433] width 65 height 14
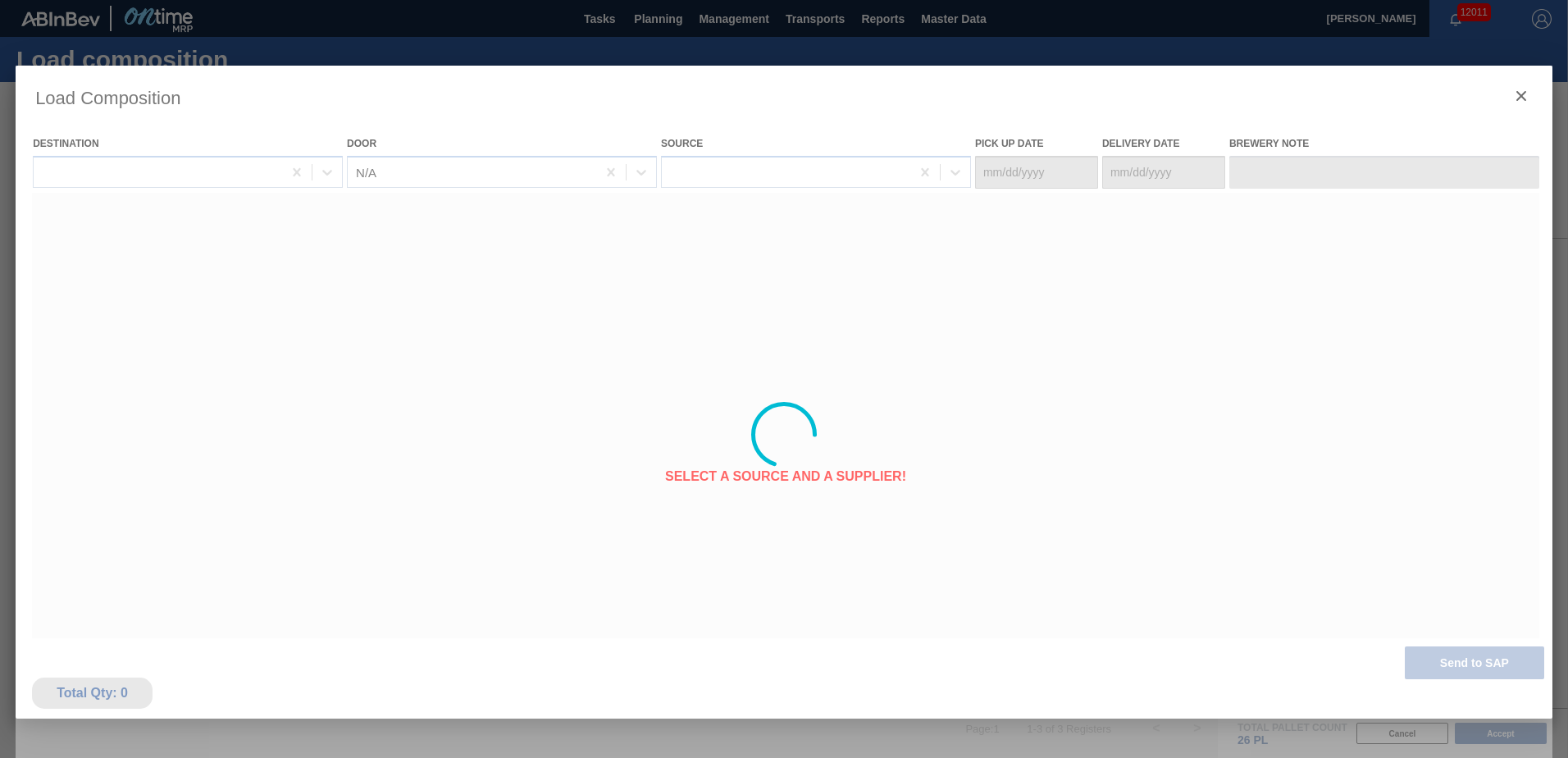
type Date "[DATE]"
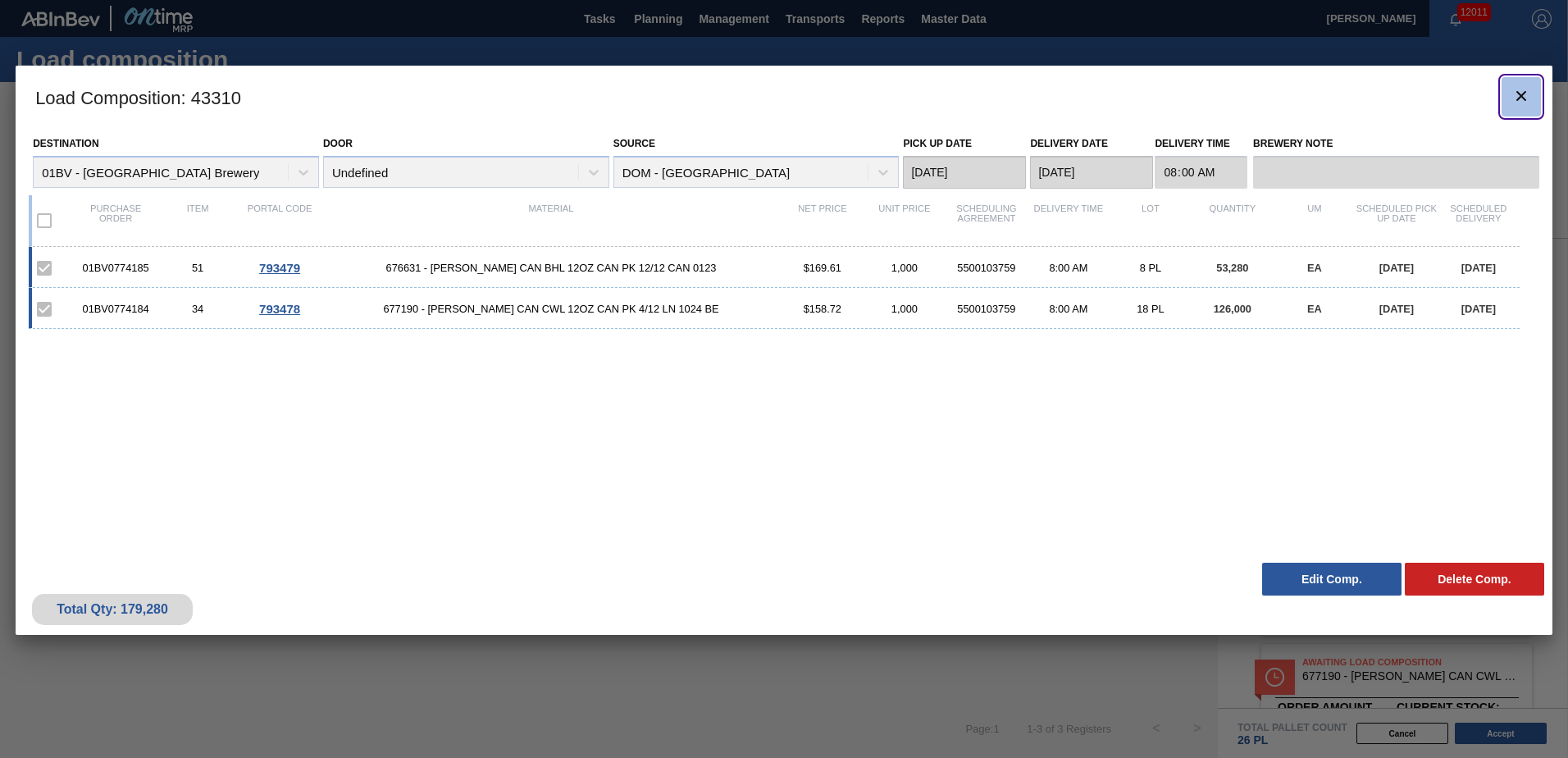
click at [1521, 96] on icon "botão de ícone" at bounding box center [1522, 96] width 10 height 10
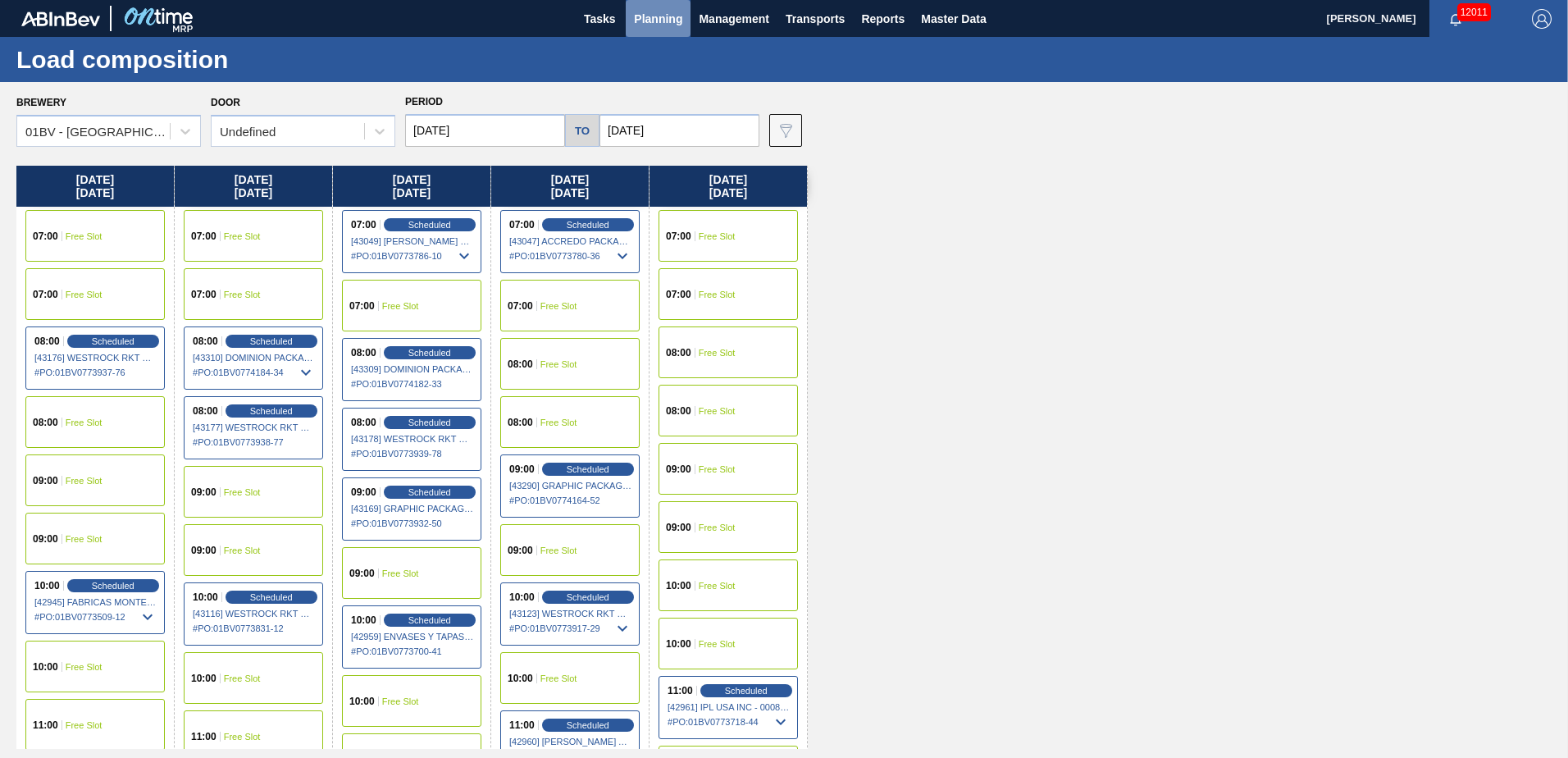
click at [653, 21] on span "Planning" at bounding box center [658, 18] width 48 height 19
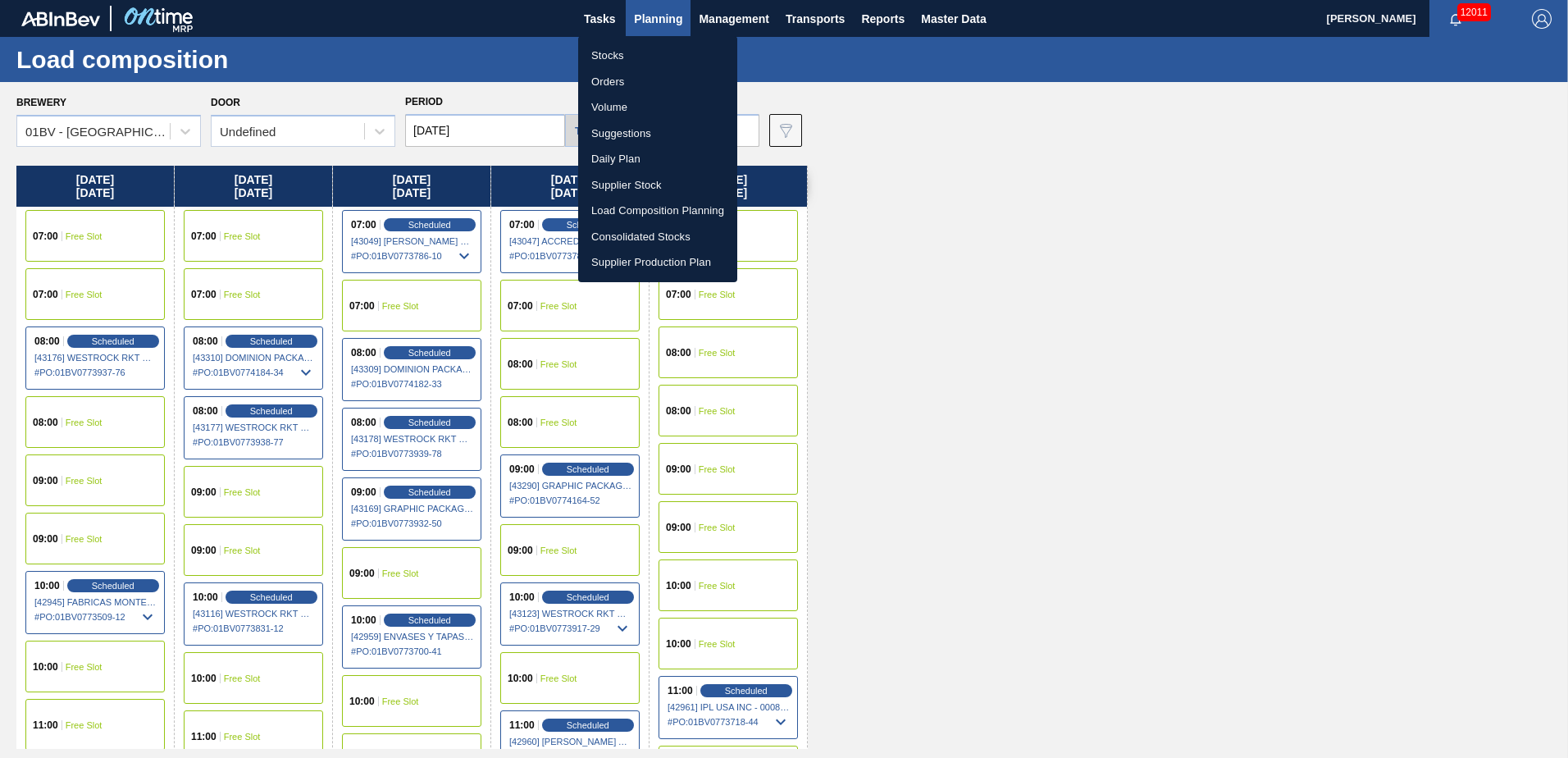
click at [603, 54] on li "Stocks" at bounding box center [658, 55] width 159 height 26
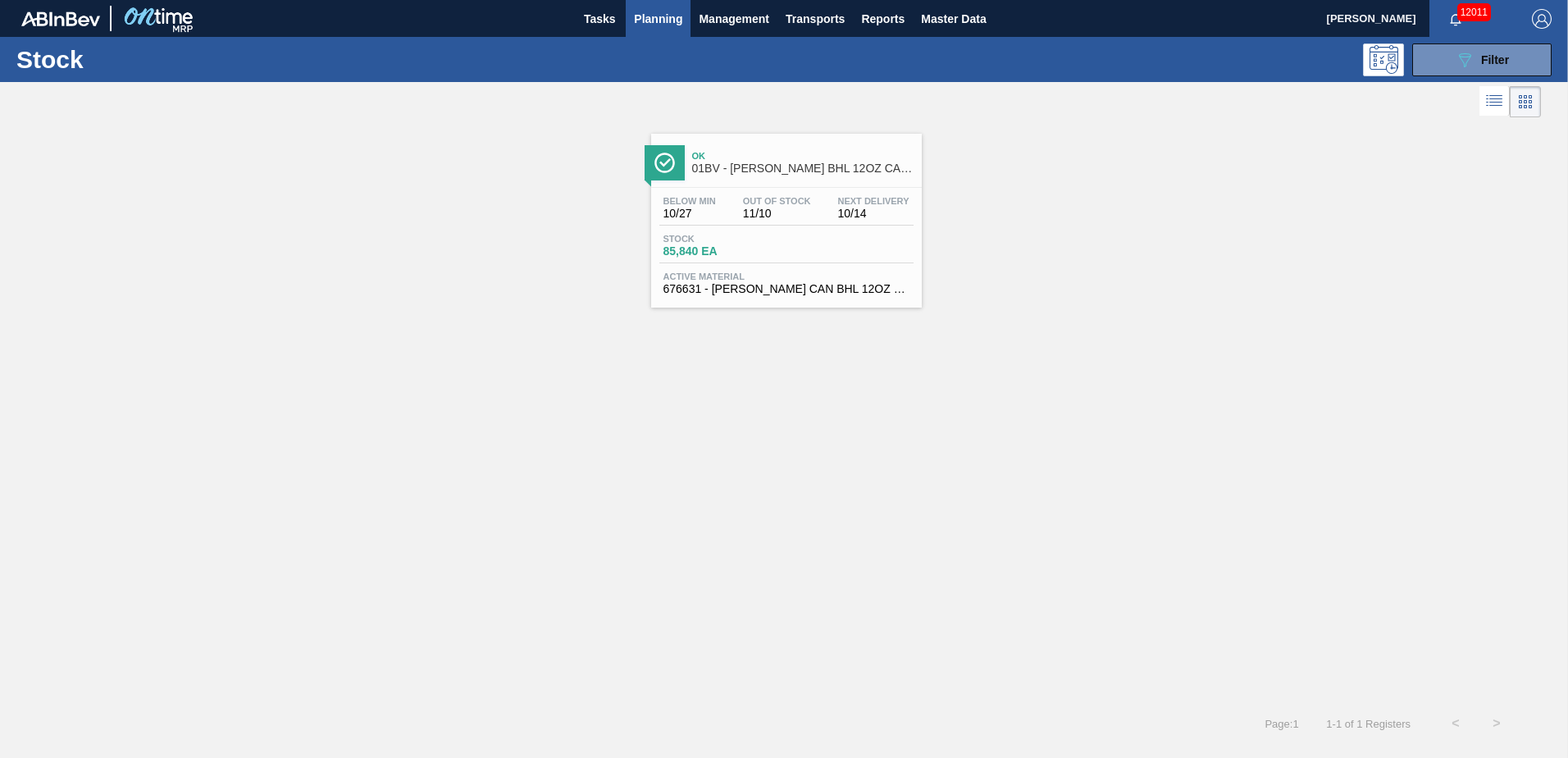
click at [765, 161] on div "Ok 01BV - [PERSON_NAME] BHL 12OZ CAN CAN PK 12/12 CAN" at bounding box center [802, 163] width 221 height 37
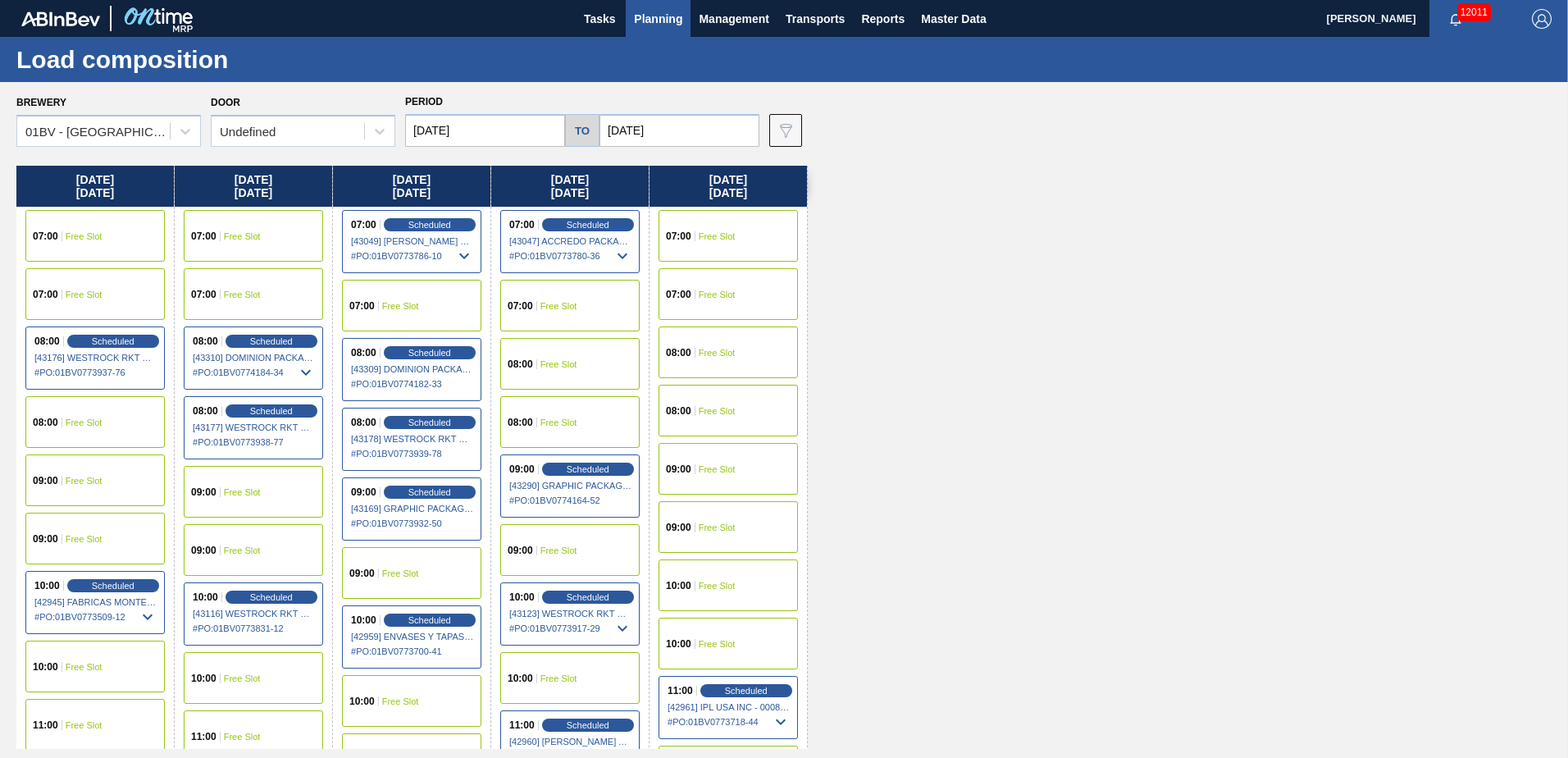
click at [1539, 15] on img "button" at bounding box center [1542, 18] width 19 height 19
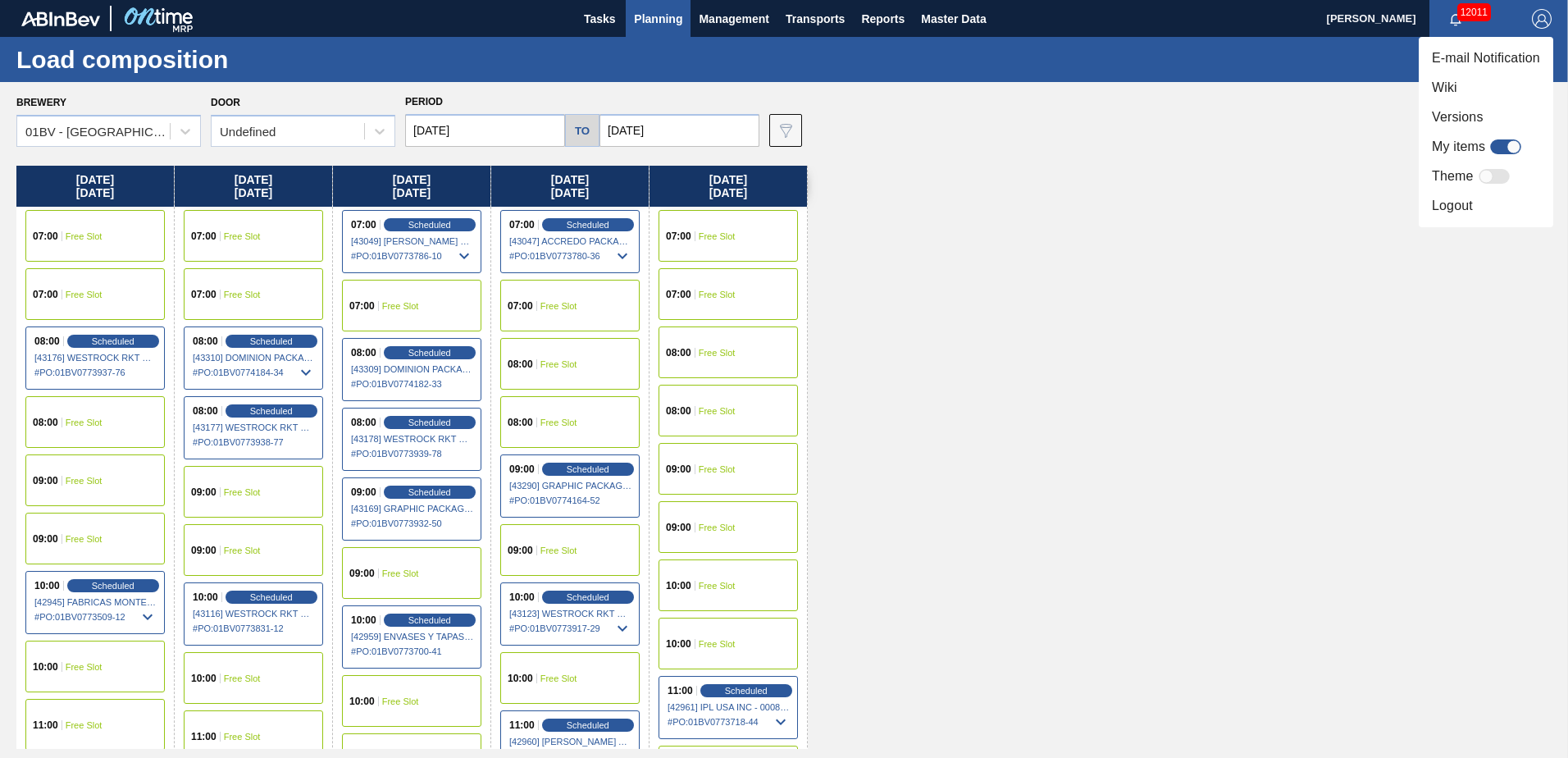
click at [1446, 208] on li "Logout" at bounding box center [1486, 206] width 134 height 30
